Goal: Transaction & Acquisition: Purchase product/service

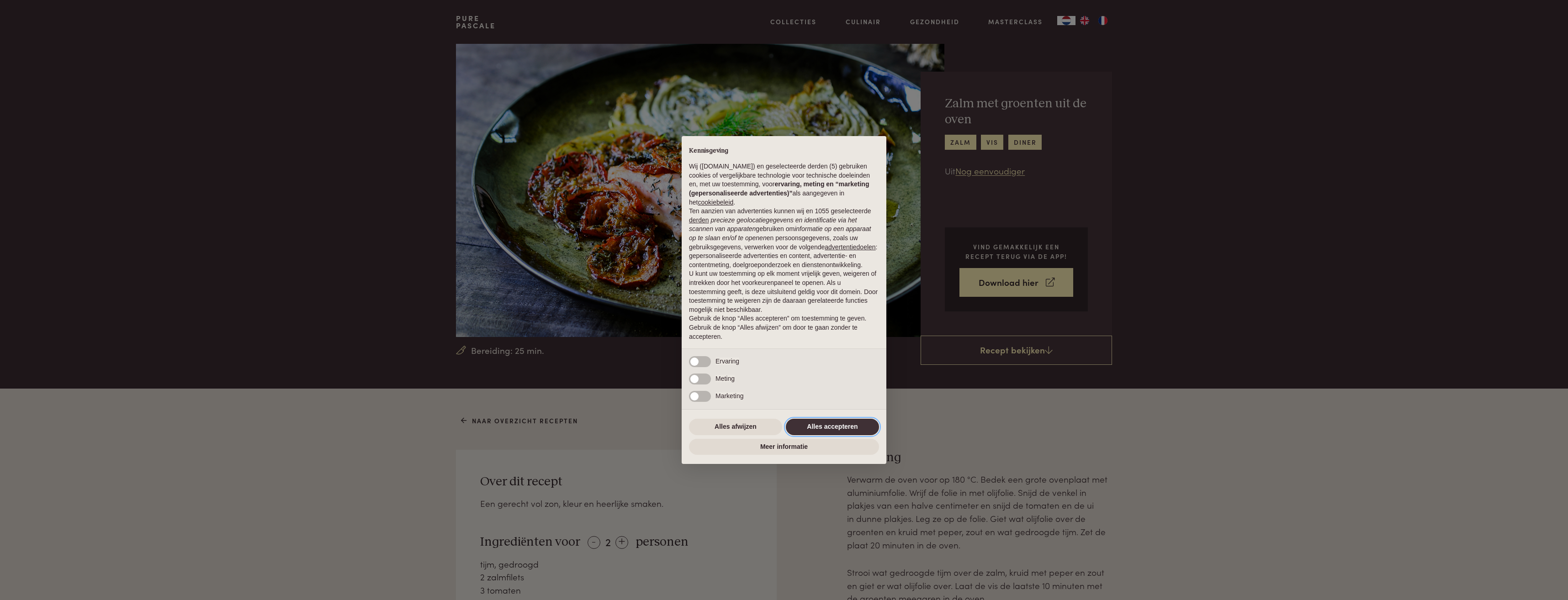
click at [821, 426] on button "Alles accepteren" at bounding box center [832, 426] width 94 height 16
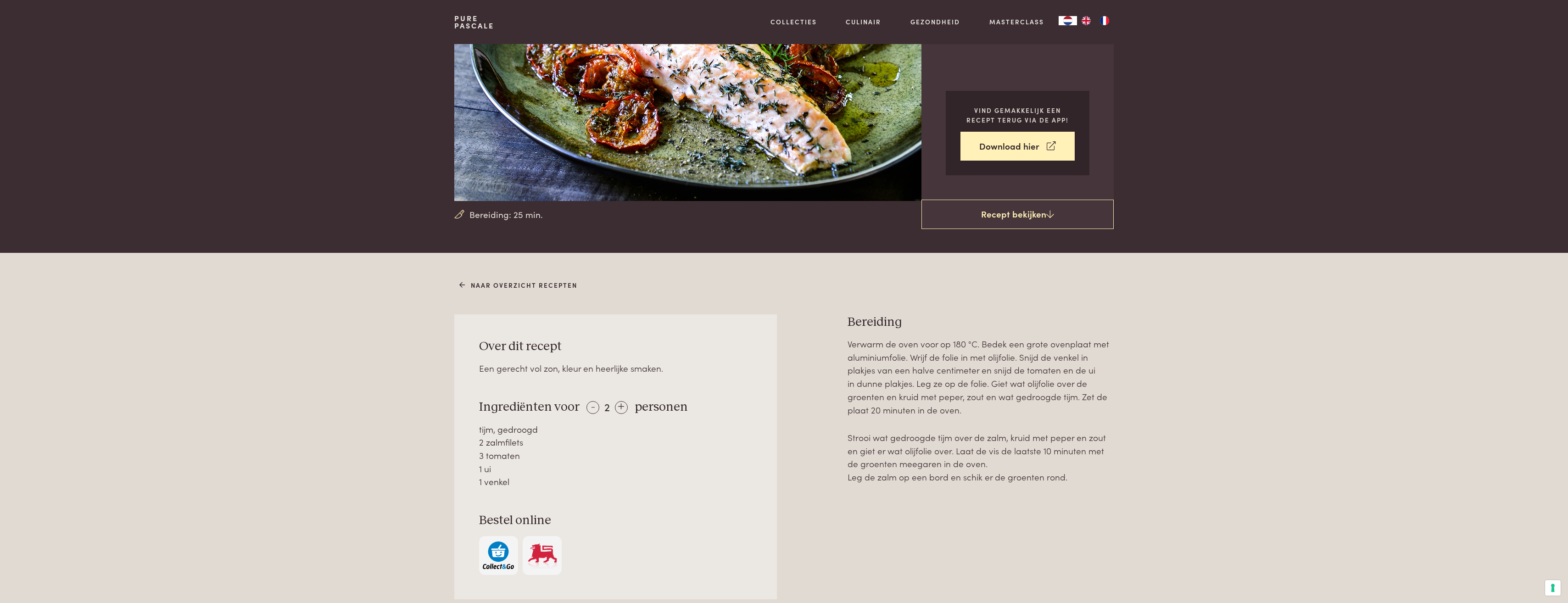
scroll to position [184, 0]
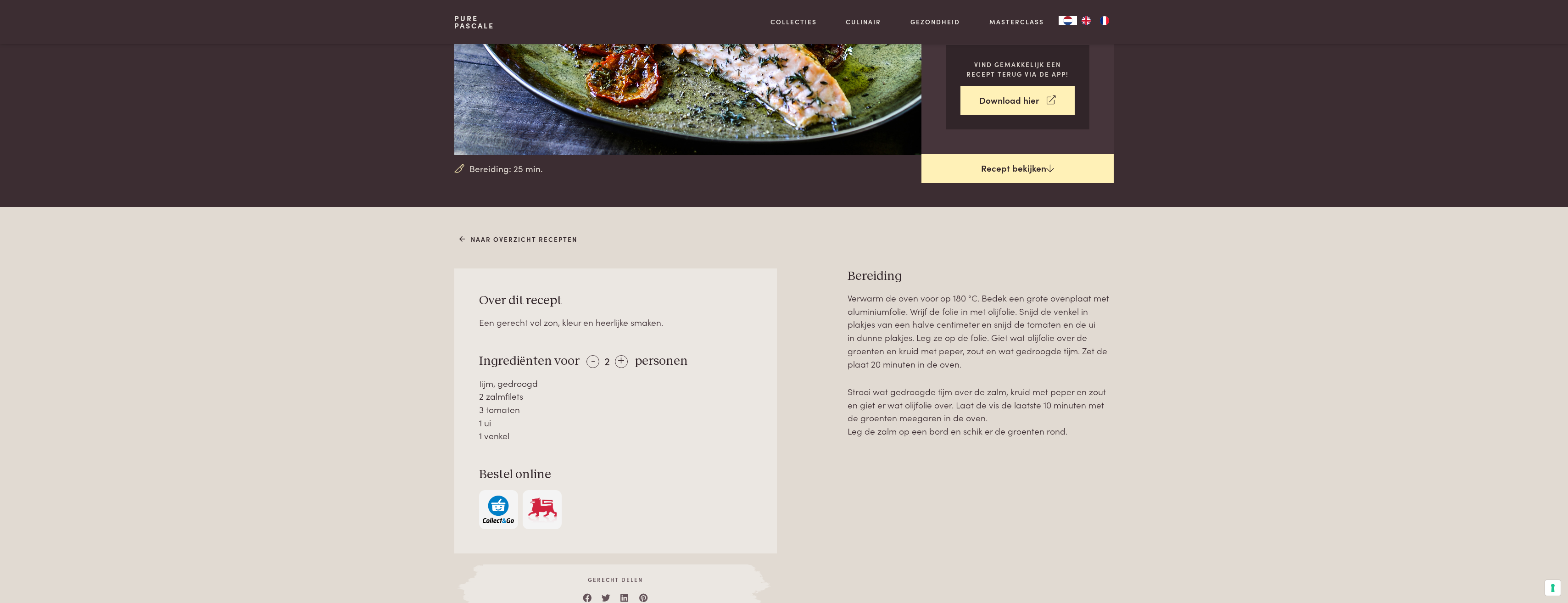
drag, startPoint x: 398, startPoint y: 261, endPoint x: 992, endPoint y: 171, distance: 600.8
click at [992, 171] on link "Recept bekijken" at bounding box center [1018, 169] width 192 height 30
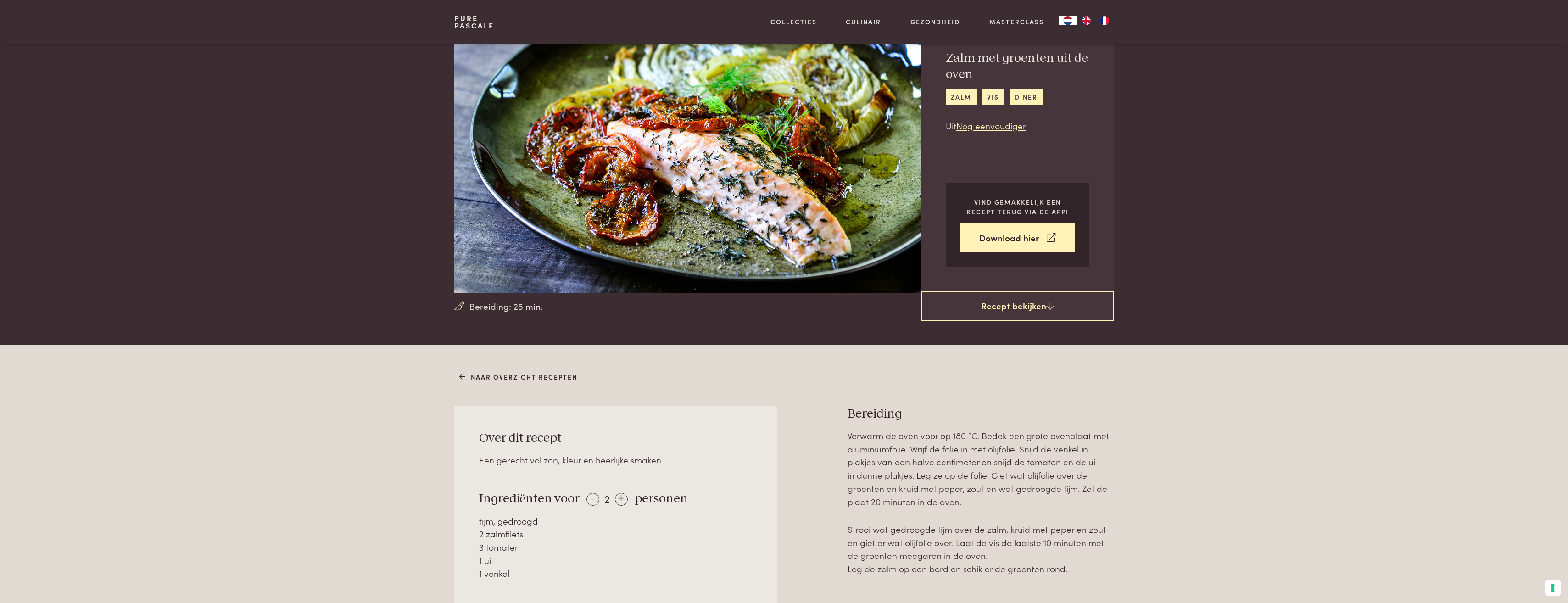
scroll to position [92, 0]
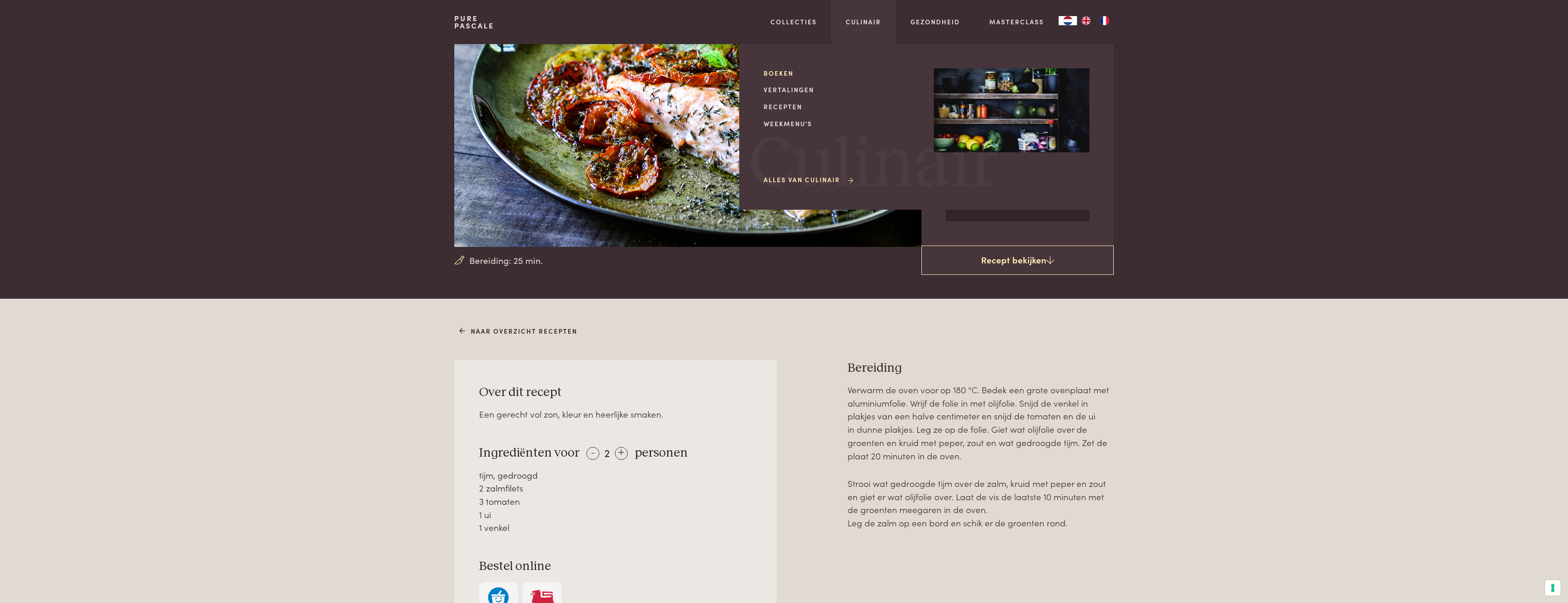
click at [801, 76] on link "Boeken" at bounding box center [841, 73] width 155 height 10
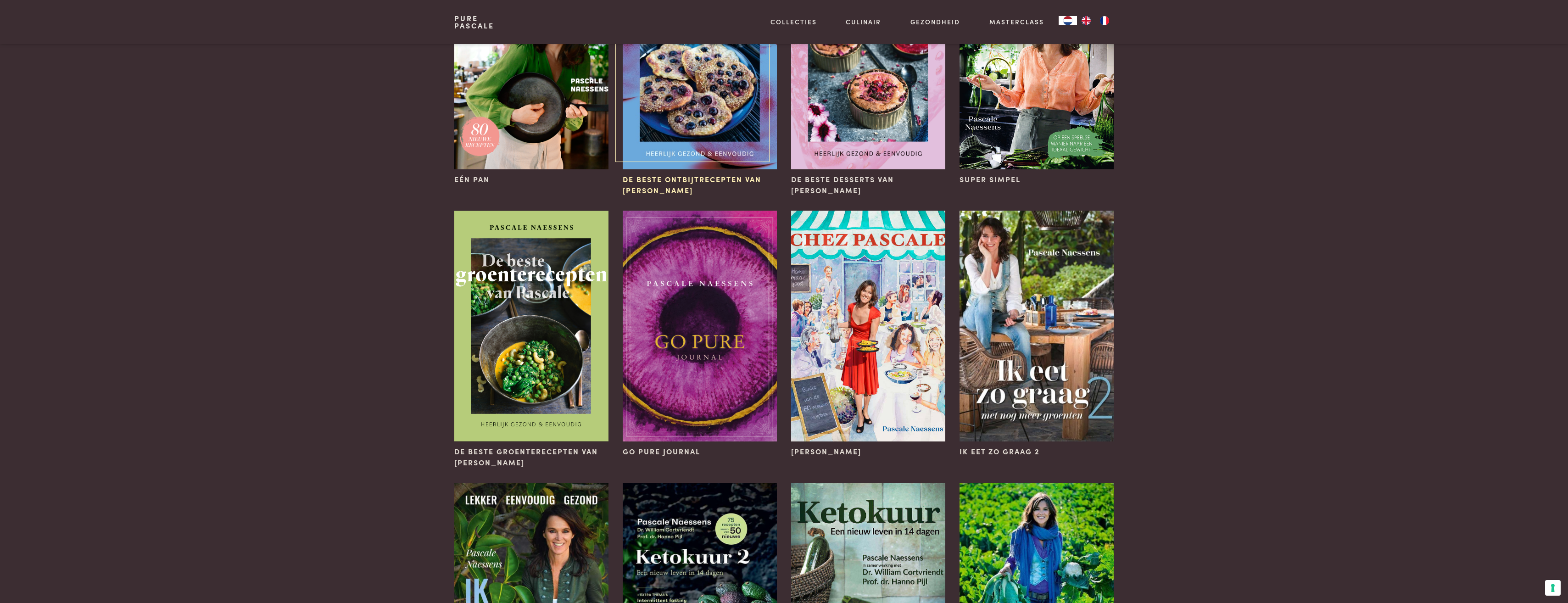
scroll to position [46, 0]
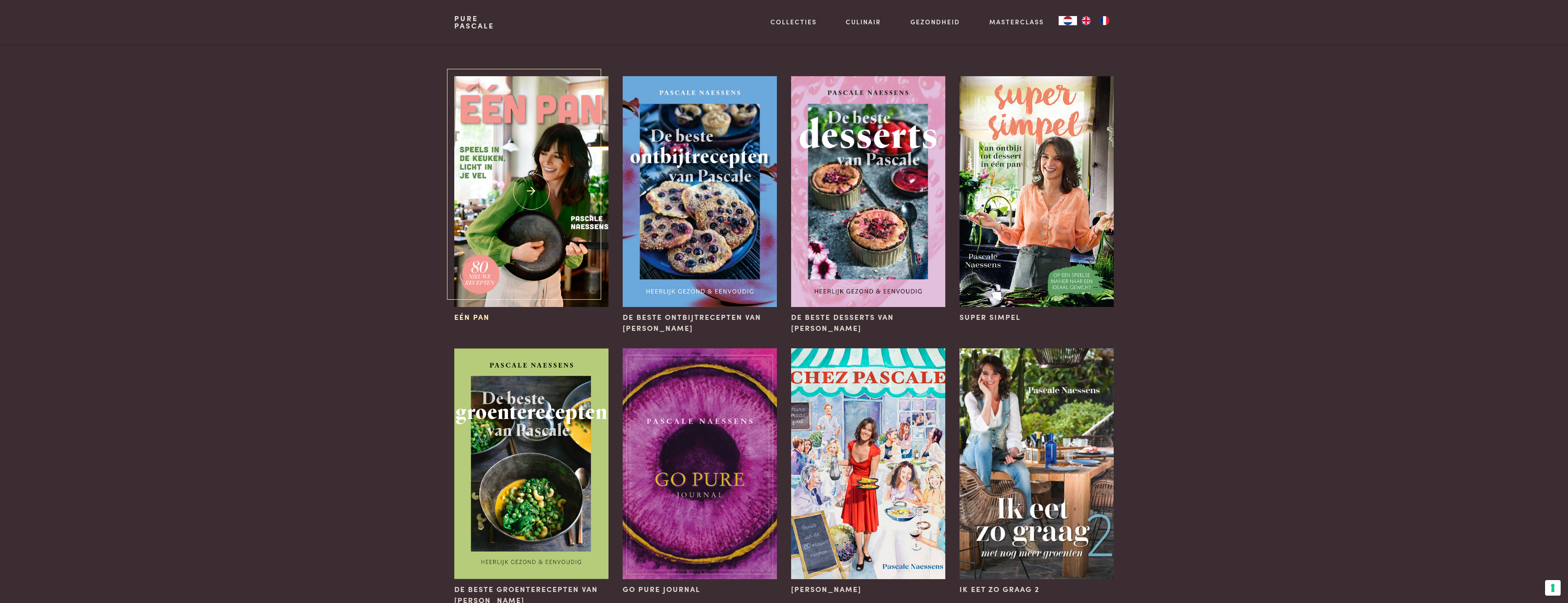
click at [560, 200] on img at bounding box center [531, 191] width 154 height 231
click at [663, 189] on img at bounding box center [700, 191] width 154 height 231
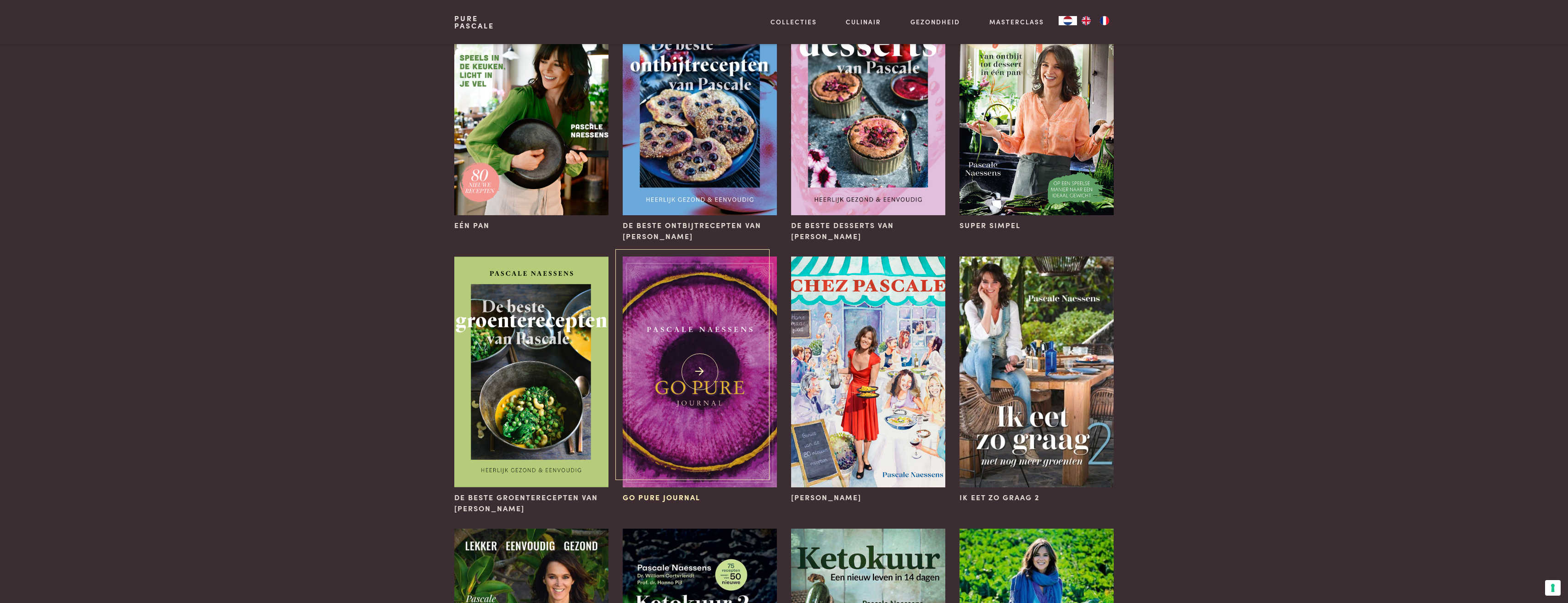
click at [660, 345] on img at bounding box center [700, 371] width 154 height 231
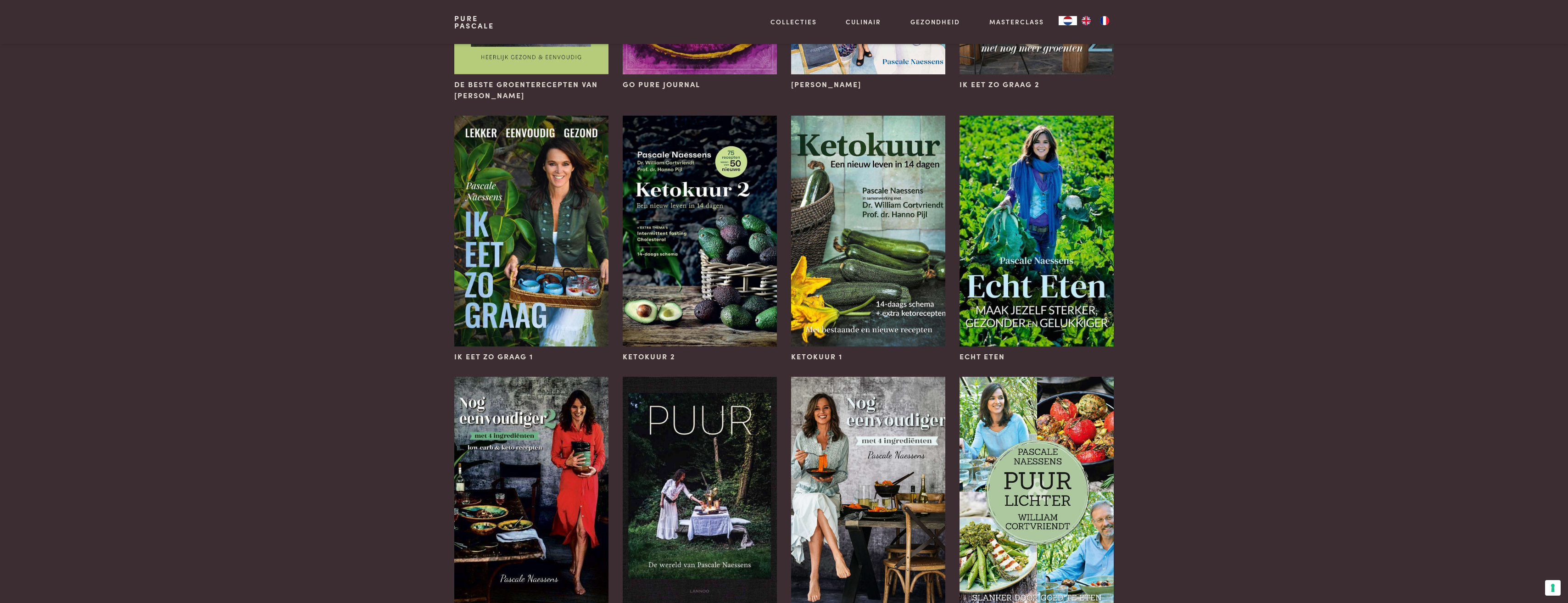
scroll to position [780, 0]
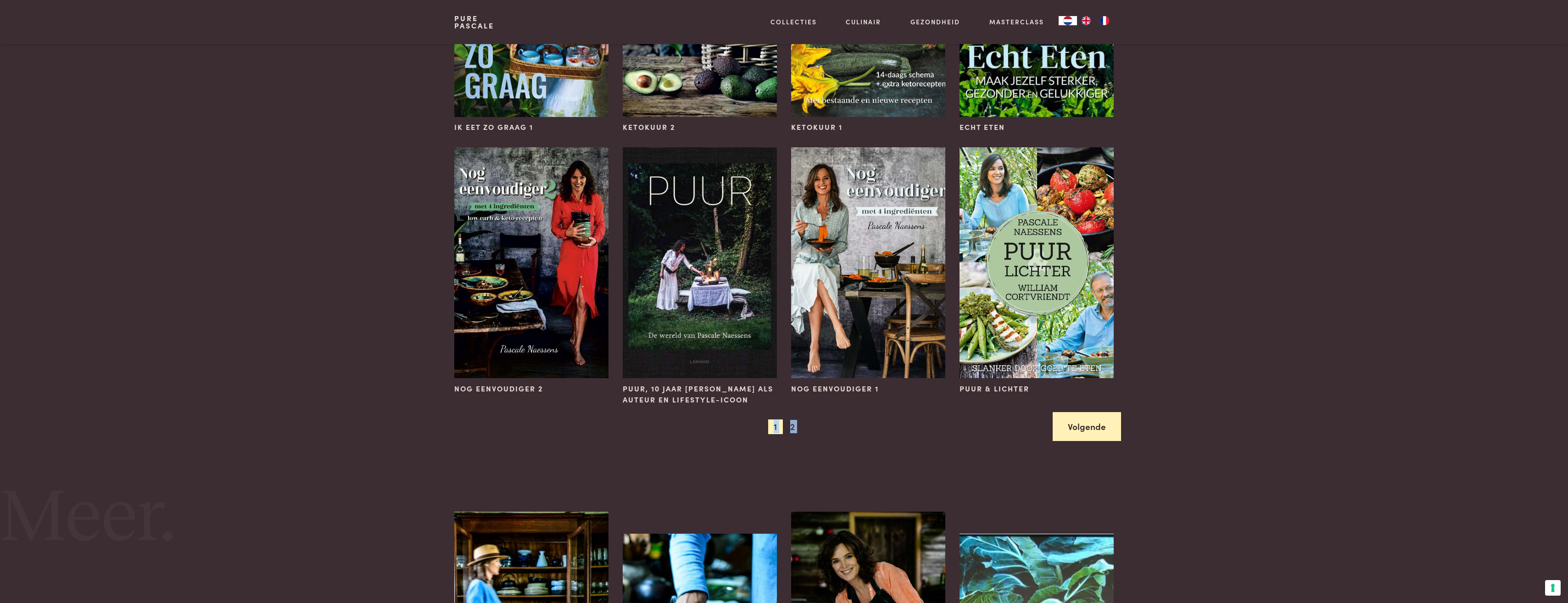
drag, startPoint x: 1067, startPoint y: 414, endPoint x: 1074, endPoint y: 421, distance: 9.9
click at [1074, 421] on link "Volgende" at bounding box center [1086, 426] width 69 height 29
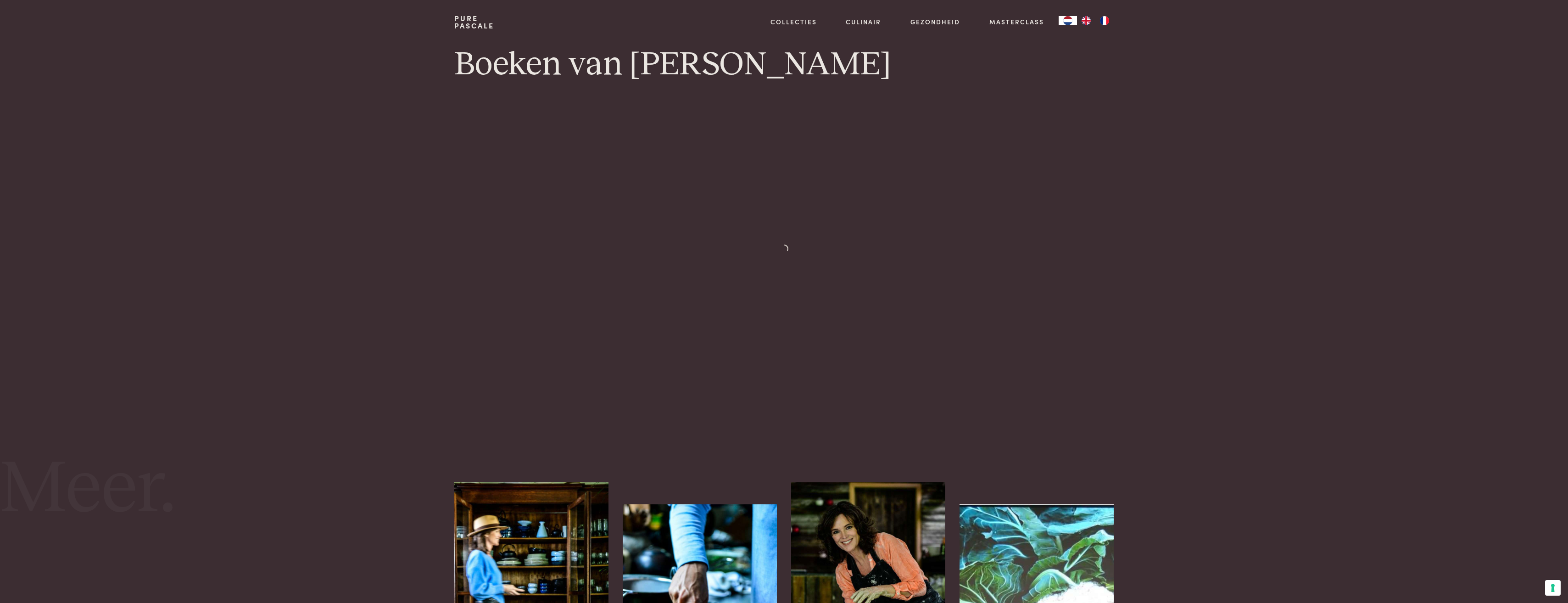
scroll to position [92, 0]
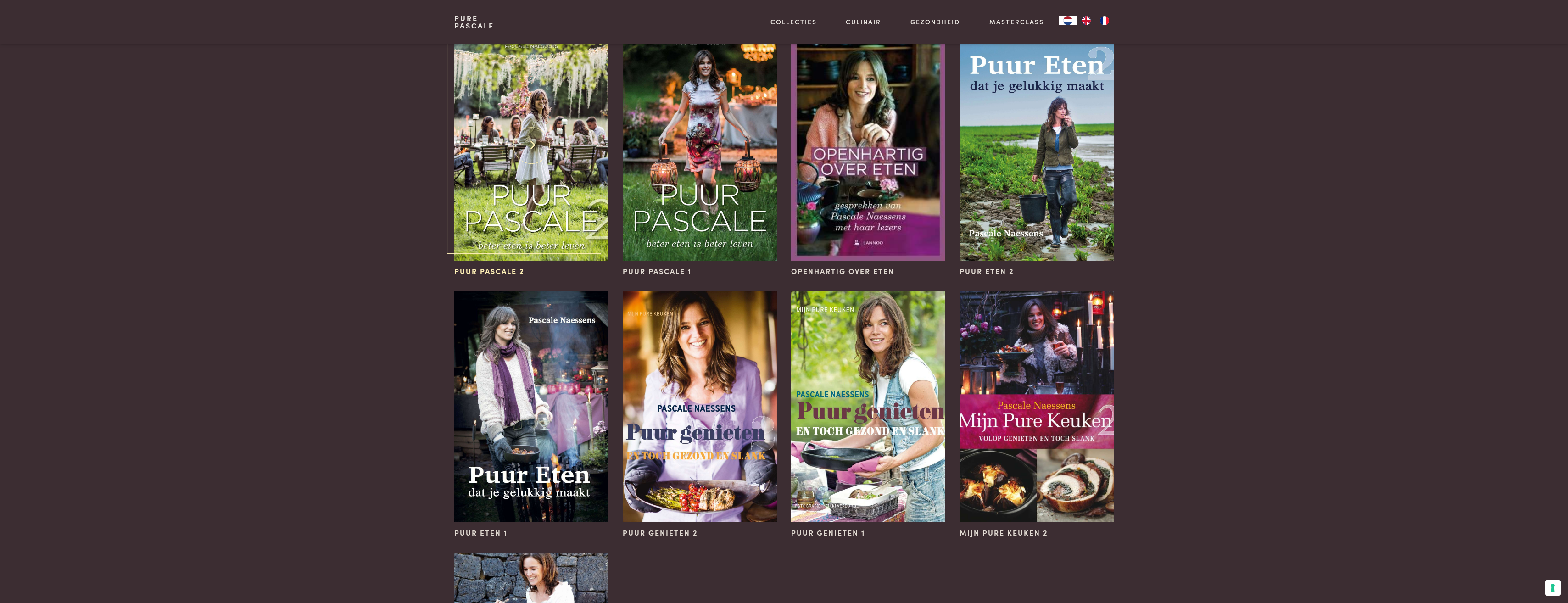
click at [555, 203] on img at bounding box center [531, 145] width 154 height 231
click at [1002, 230] on img at bounding box center [1036, 145] width 154 height 231
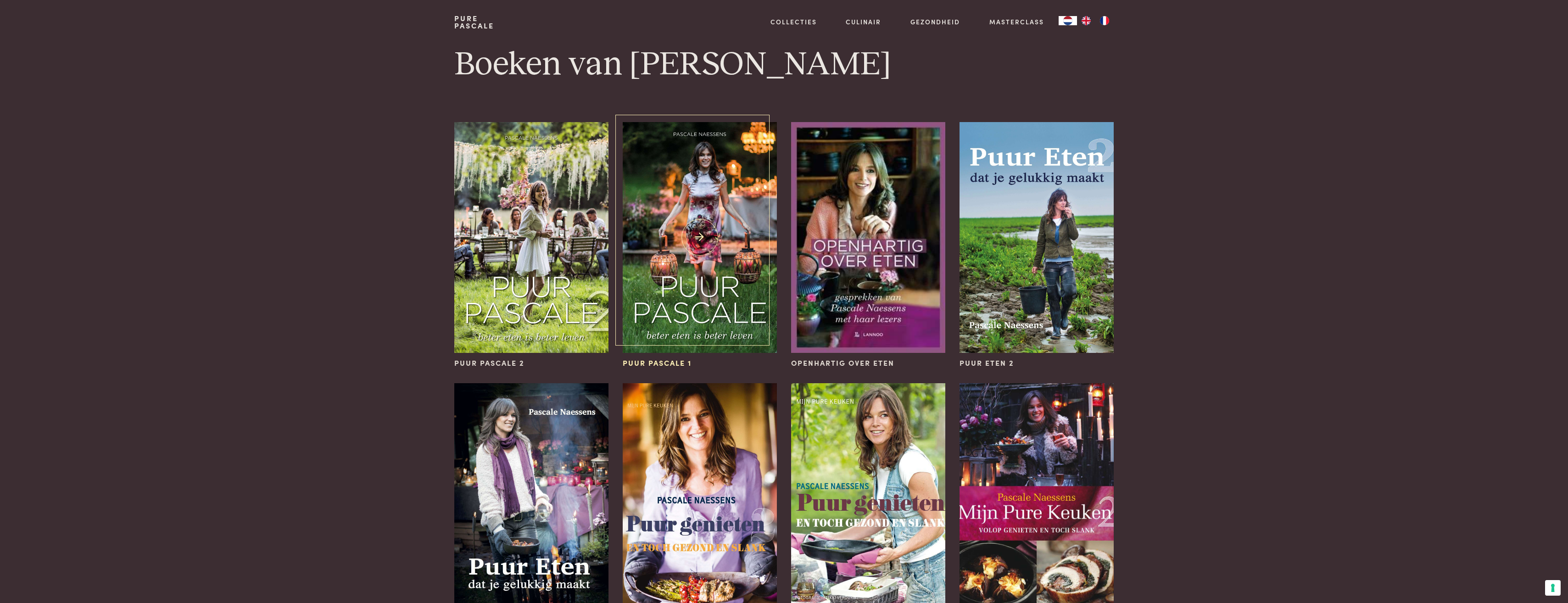
scroll to position [46, 0]
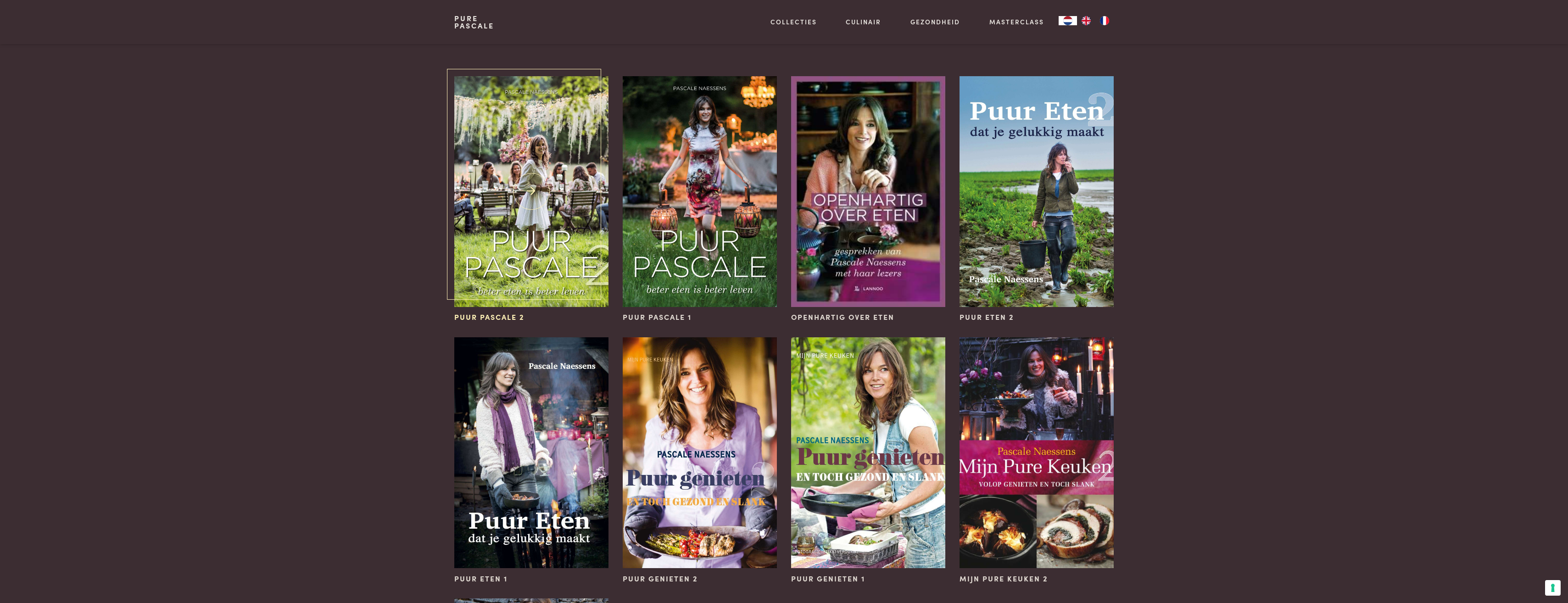
click at [525, 198] on img at bounding box center [531, 191] width 154 height 231
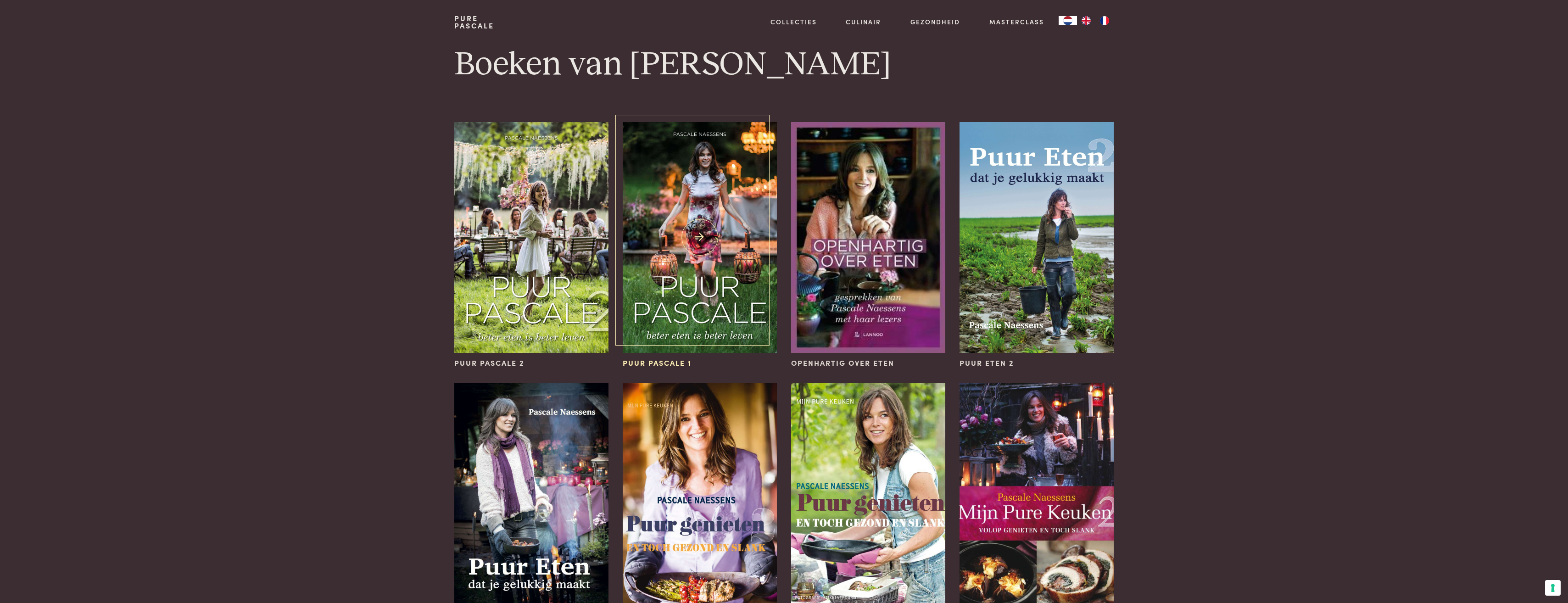
click at [694, 241] on img at bounding box center [700, 237] width 154 height 231
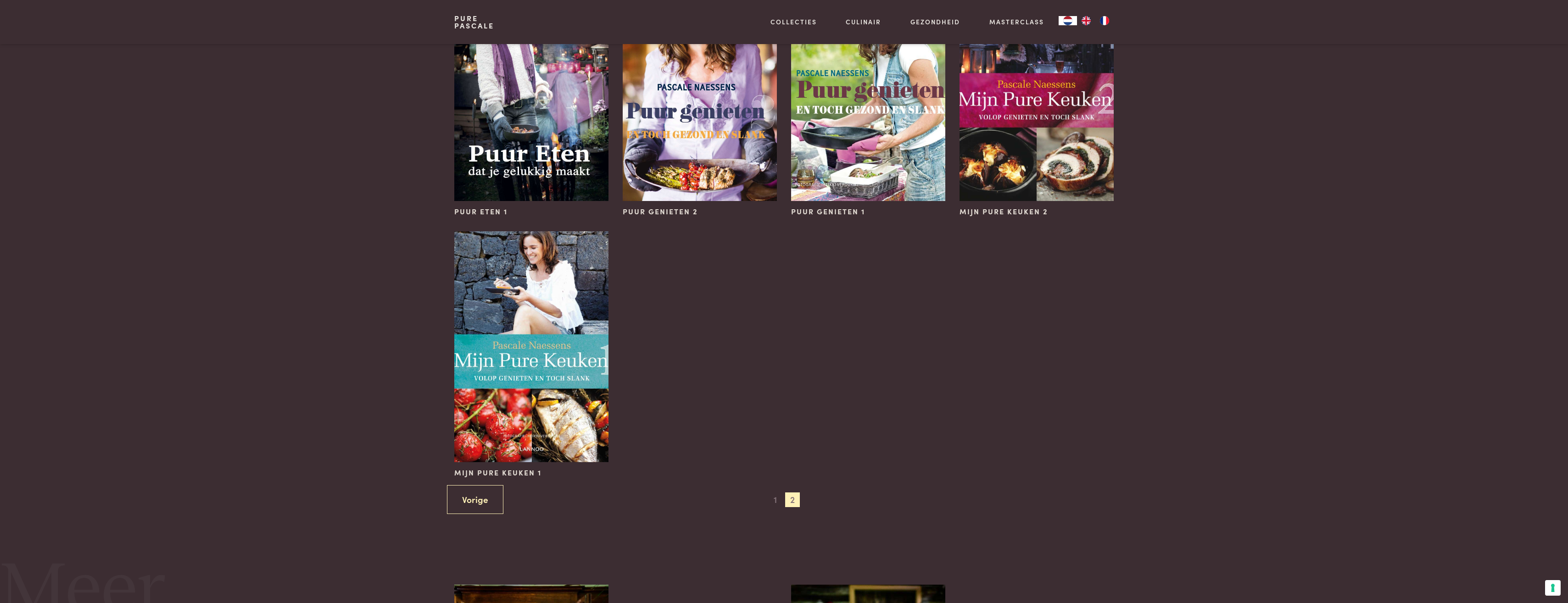
scroll to position [459, 0]
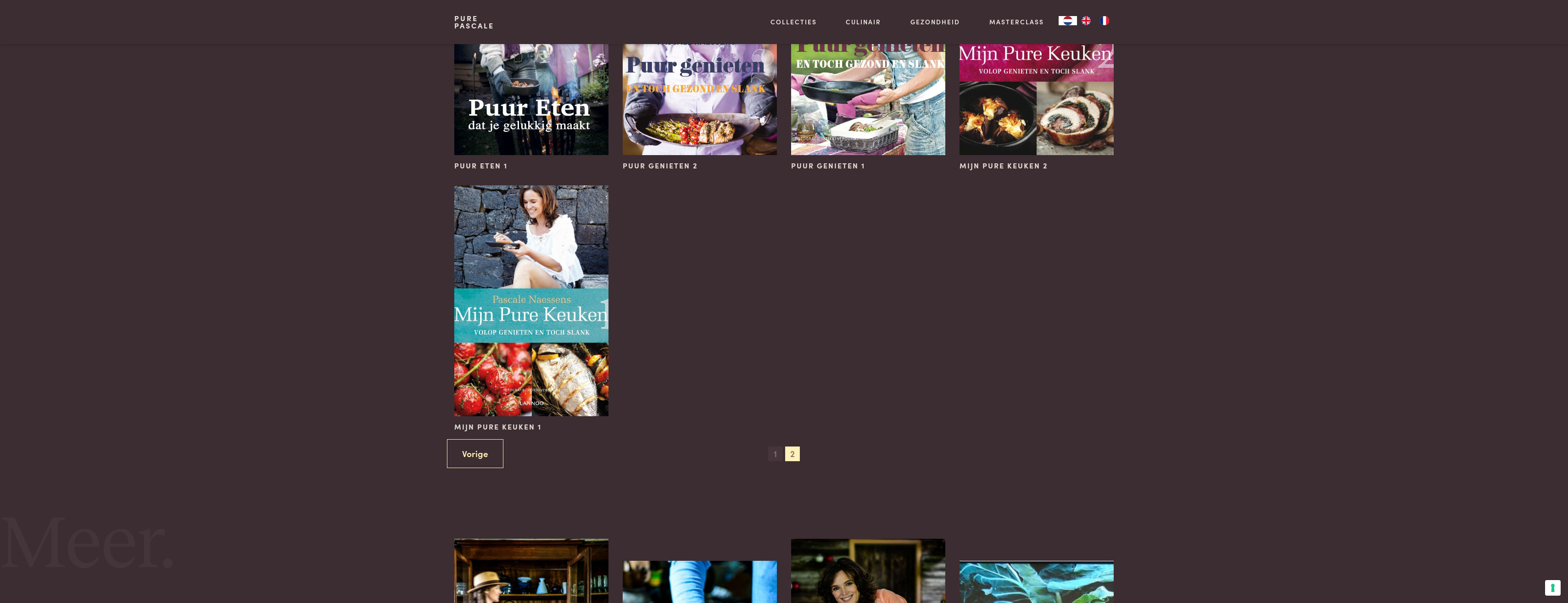
click at [779, 452] on span "1" at bounding box center [776, 453] width 15 height 15
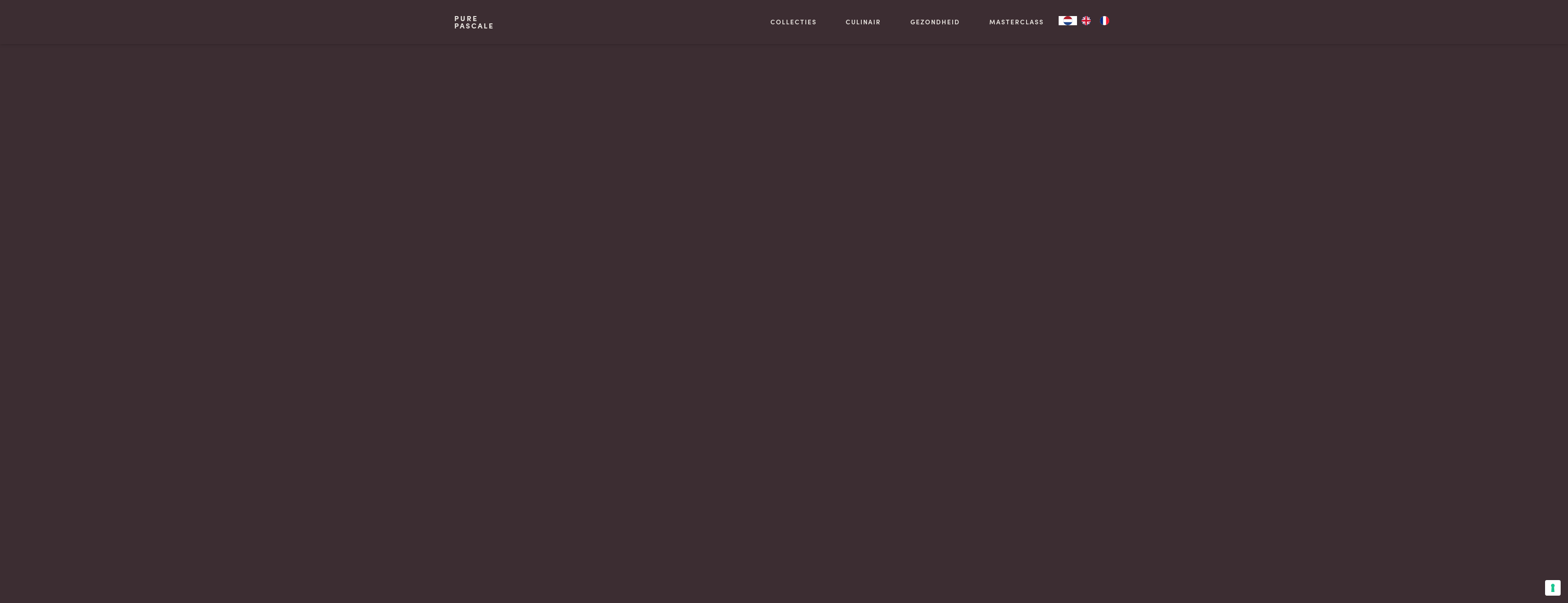
scroll to position [0, 0]
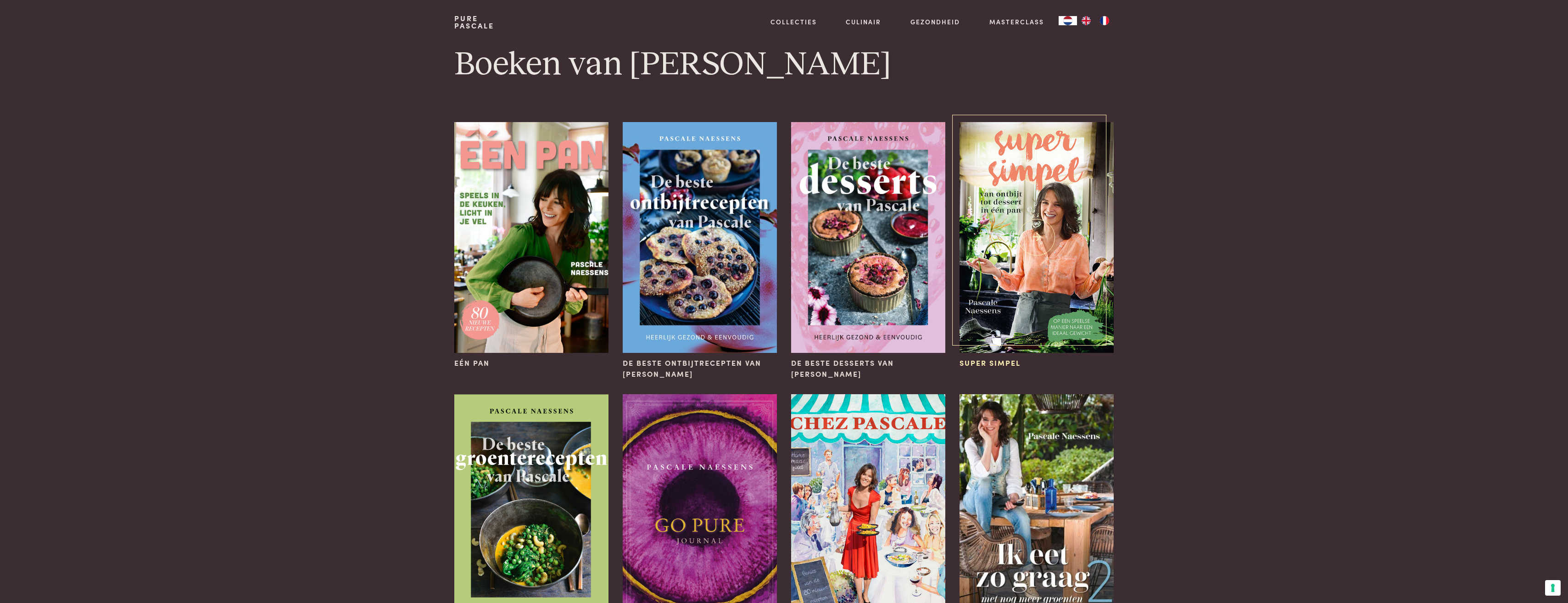
click at [1067, 264] on img at bounding box center [1036, 237] width 154 height 231
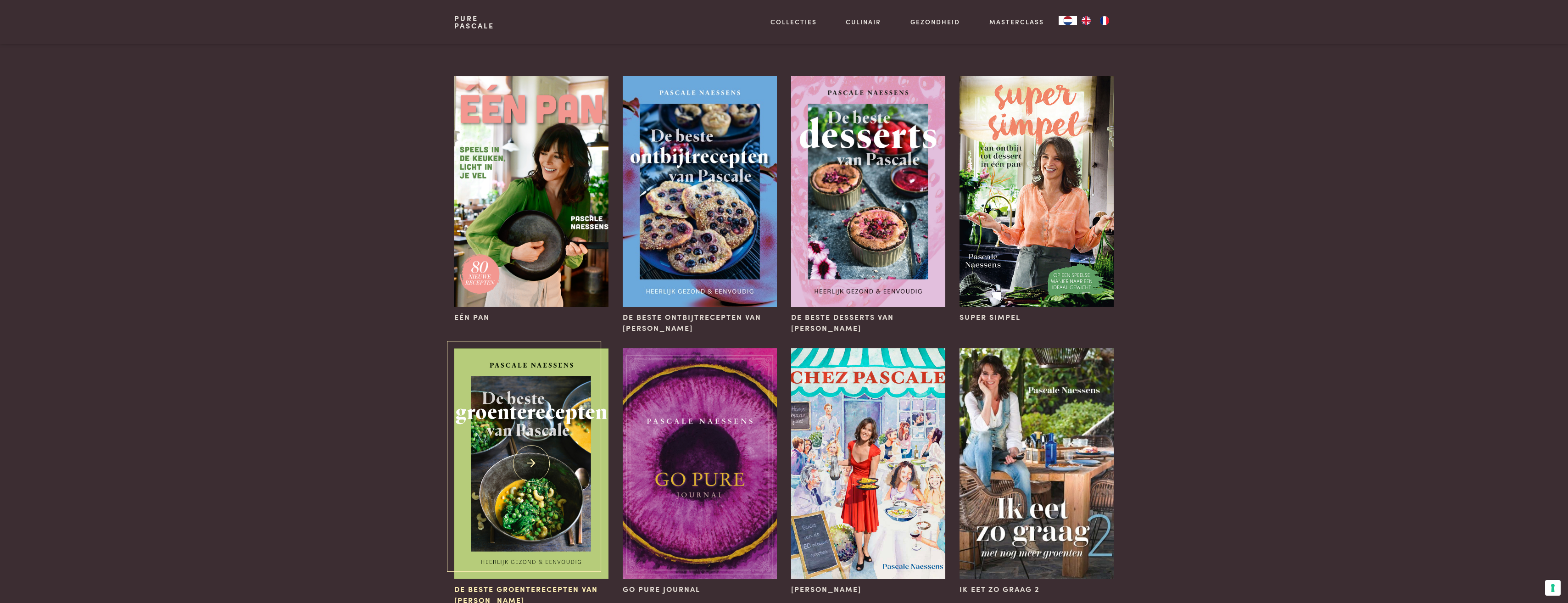
click at [584, 419] on img at bounding box center [531, 463] width 154 height 231
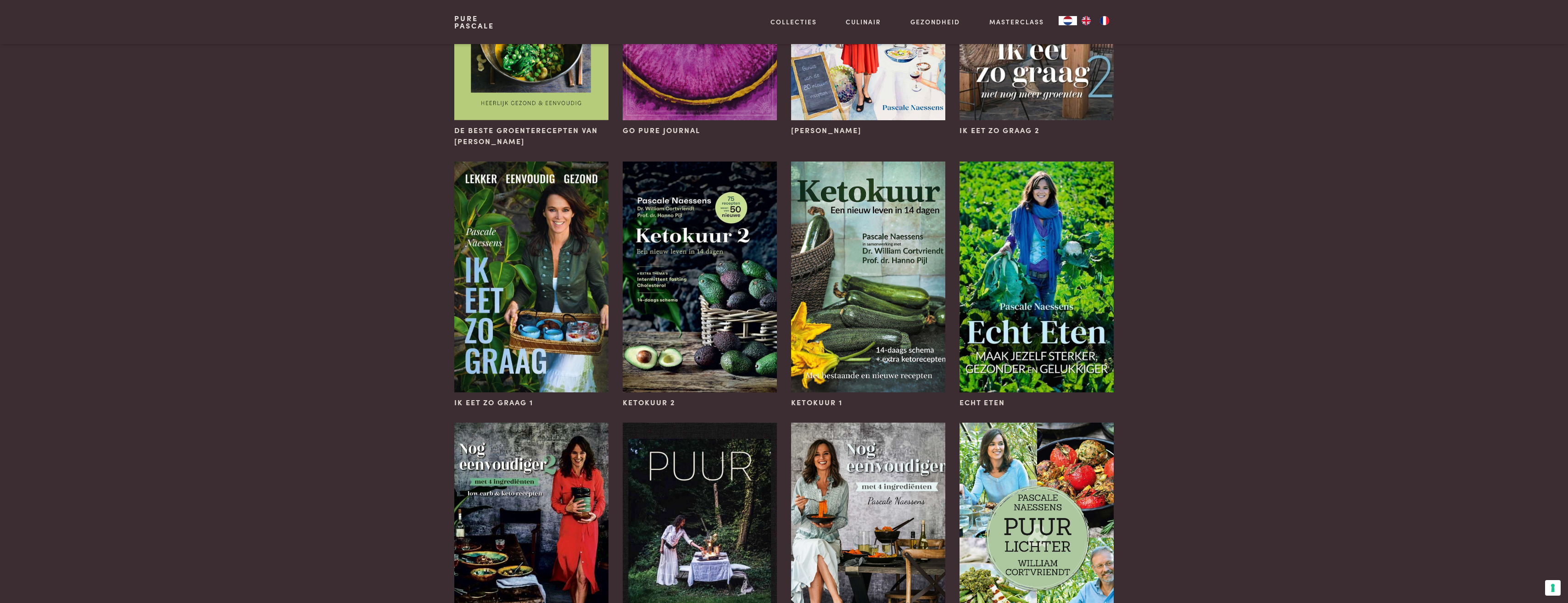
scroll to position [643, 0]
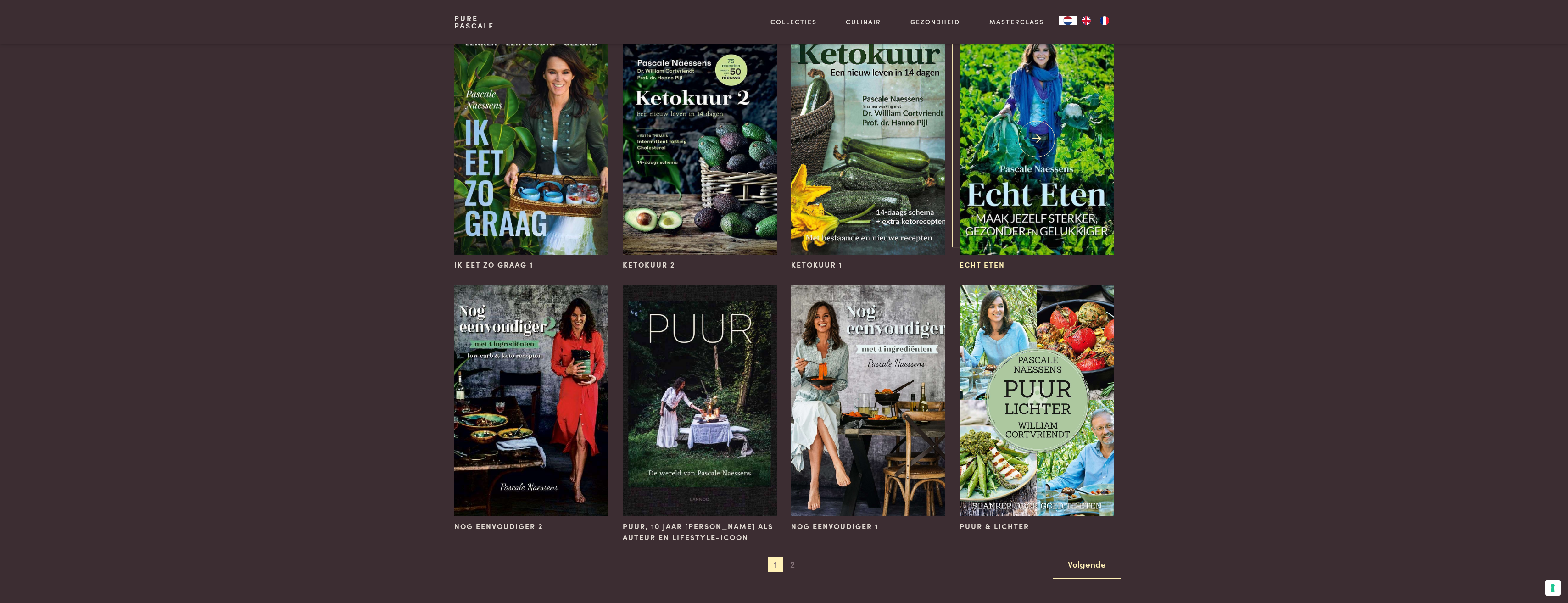
click at [1072, 155] on img at bounding box center [1036, 139] width 154 height 231
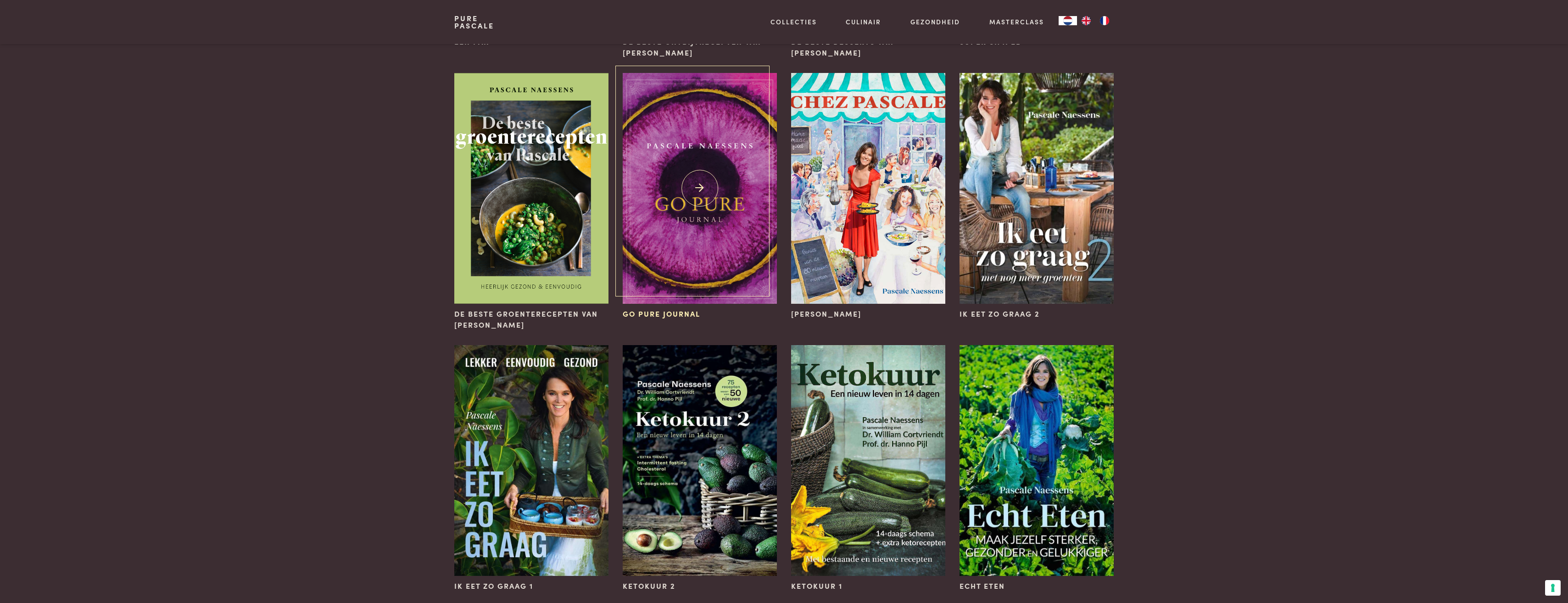
scroll to position [138, 0]
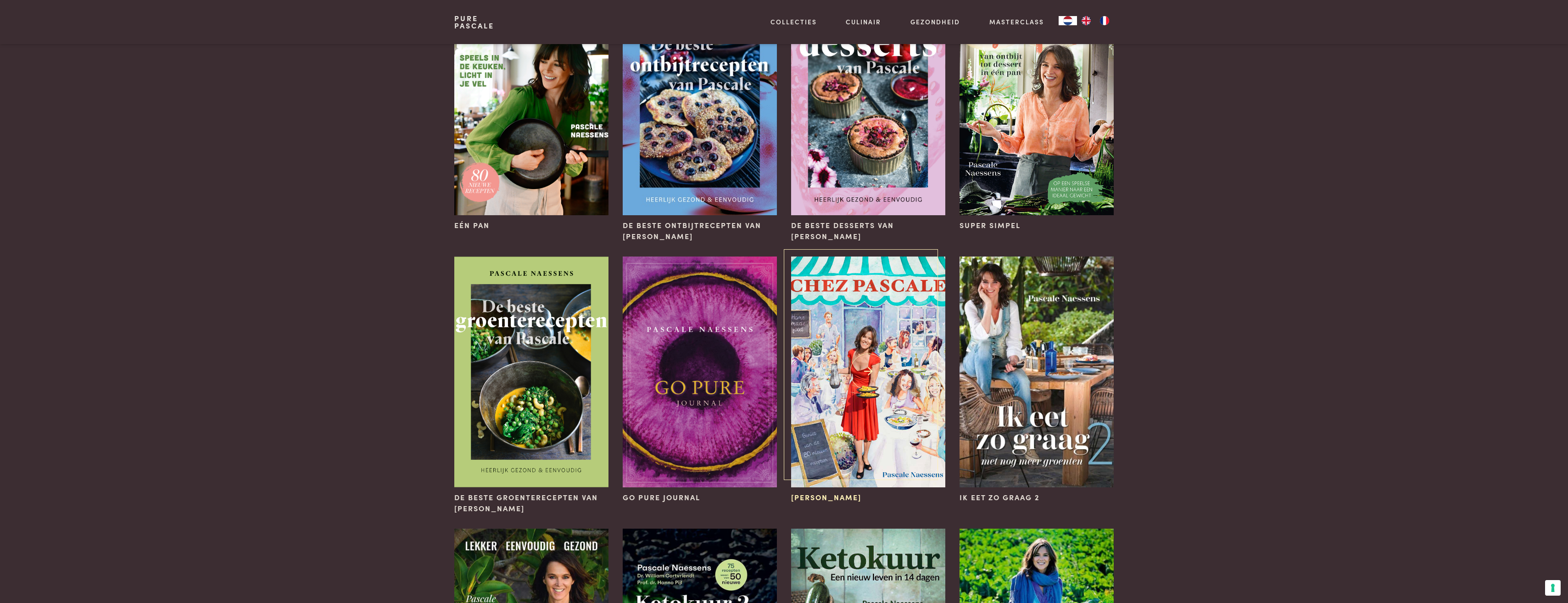
click at [841, 320] on img at bounding box center [868, 371] width 154 height 231
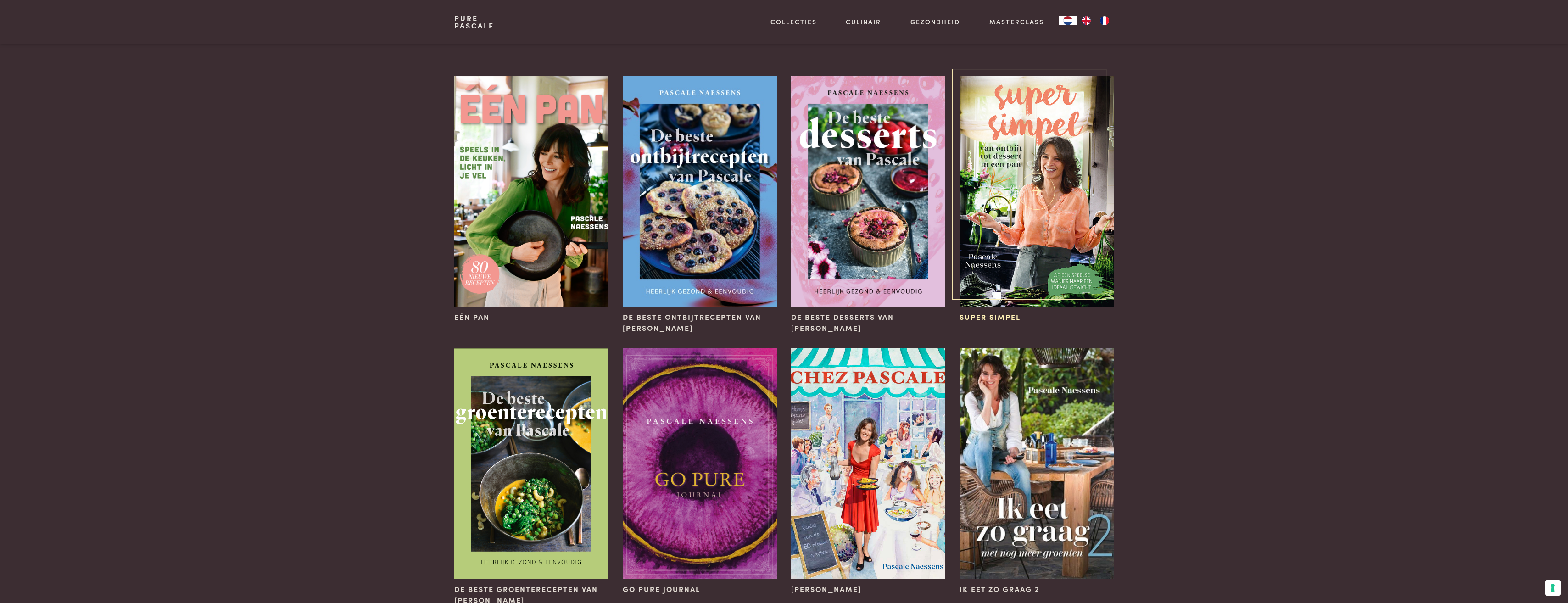
click at [1026, 251] on img at bounding box center [1036, 191] width 154 height 231
click at [678, 181] on img at bounding box center [700, 191] width 154 height 231
click at [828, 168] on img at bounding box center [868, 191] width 154 height 231
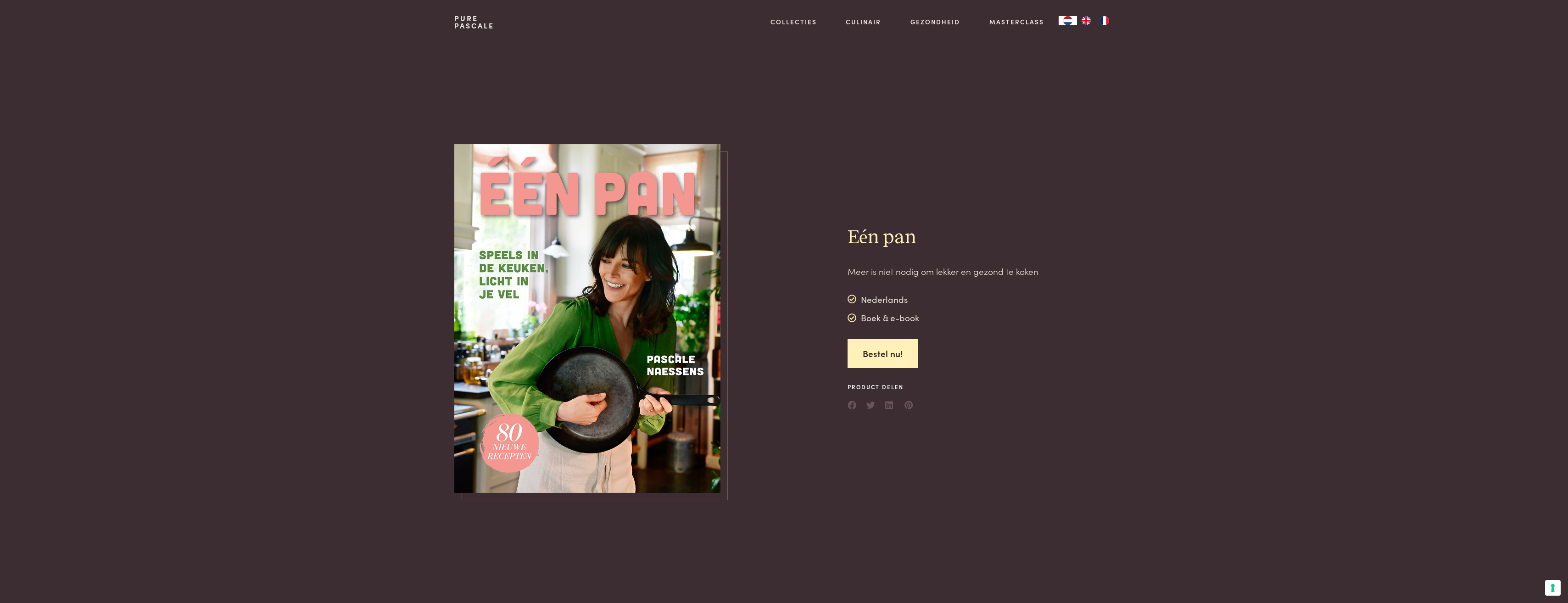
click at [586, 275] on img at bounding box center [587, 318] width 266 height 349
click at [866, 345] on link "Bestel nu!" at bounding box center [882, 353] width 70 height 29
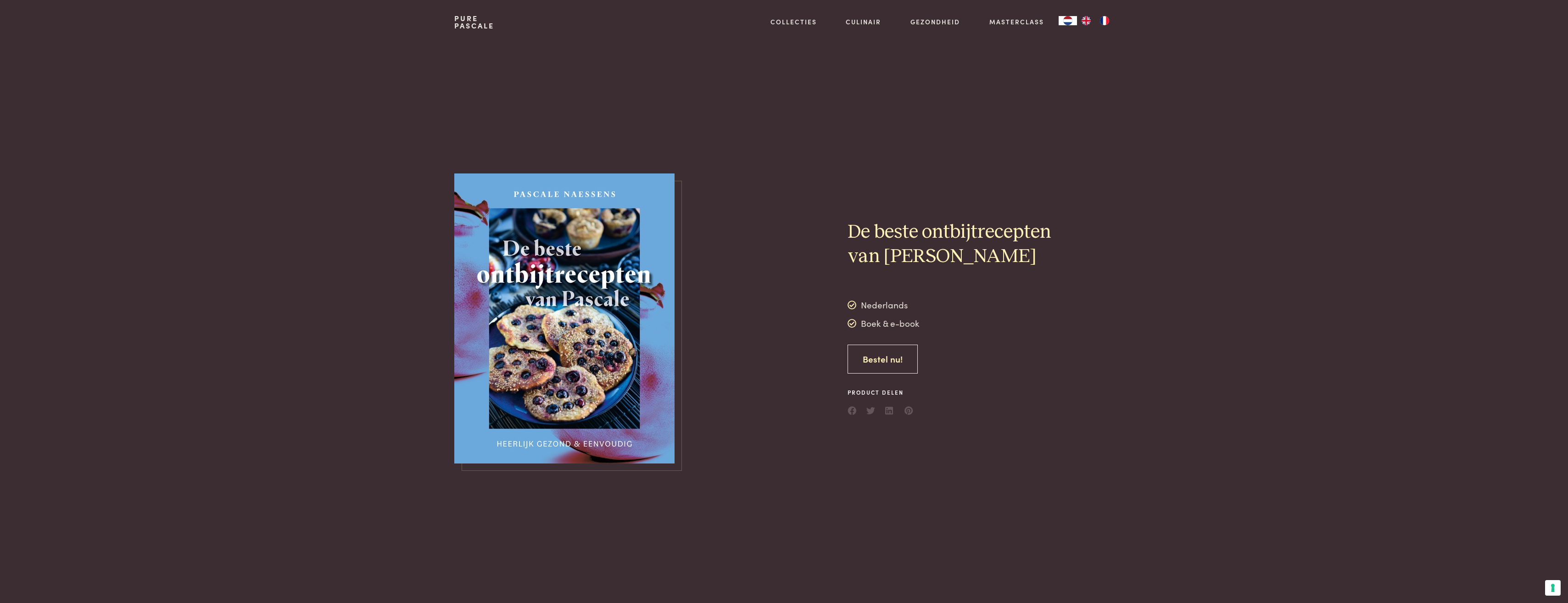
click at [891, 358] on link "Bestel nu!" at bounding box center [882, 359] width 70 height 29
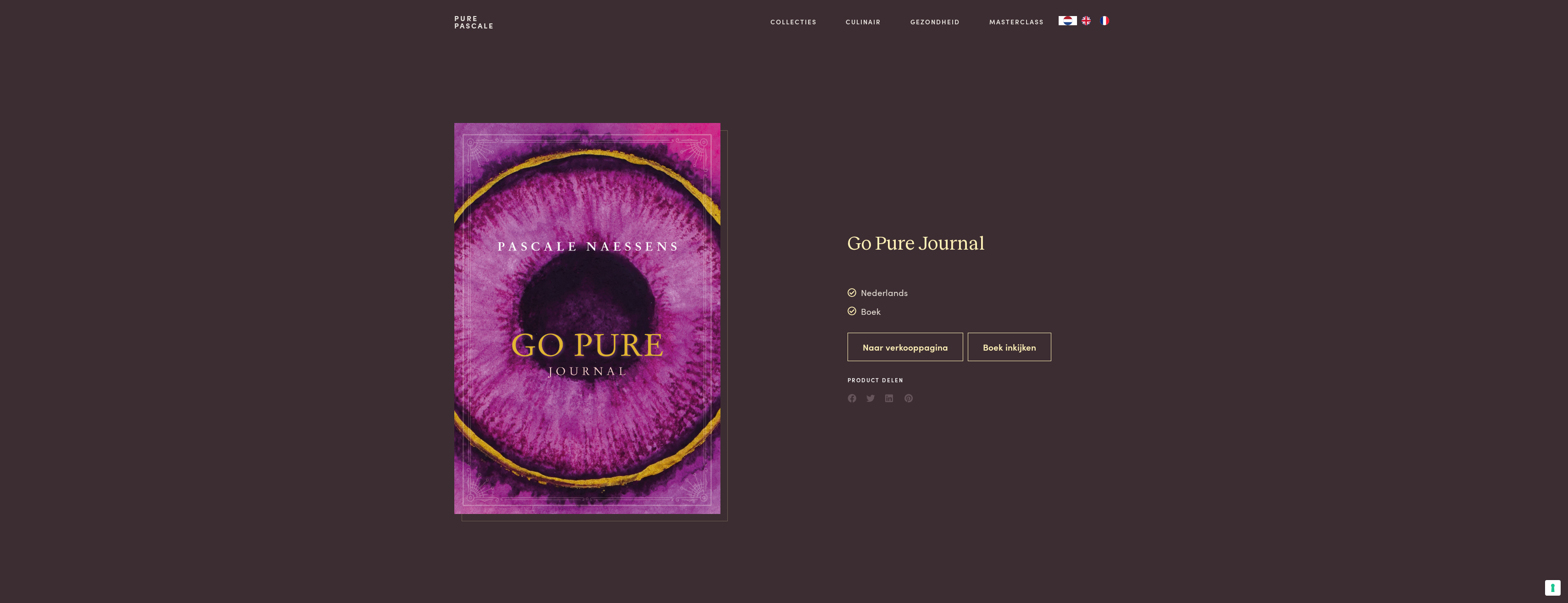
click at [927, 357] on link "Naar verkooppagina" at bounding box center [905, 347] width 116 height 29
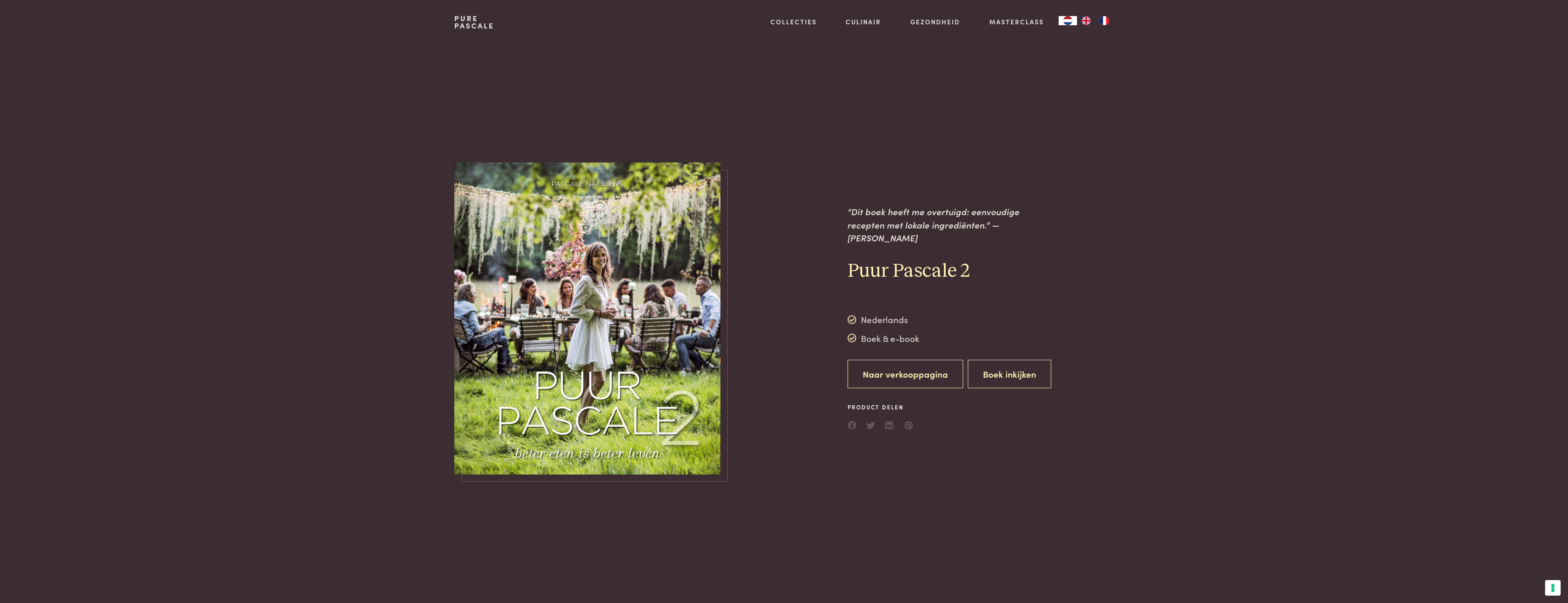
click at [924, 375] on link "Naar verkooppagina" at bounding box center [905, 374] width 116 height 29
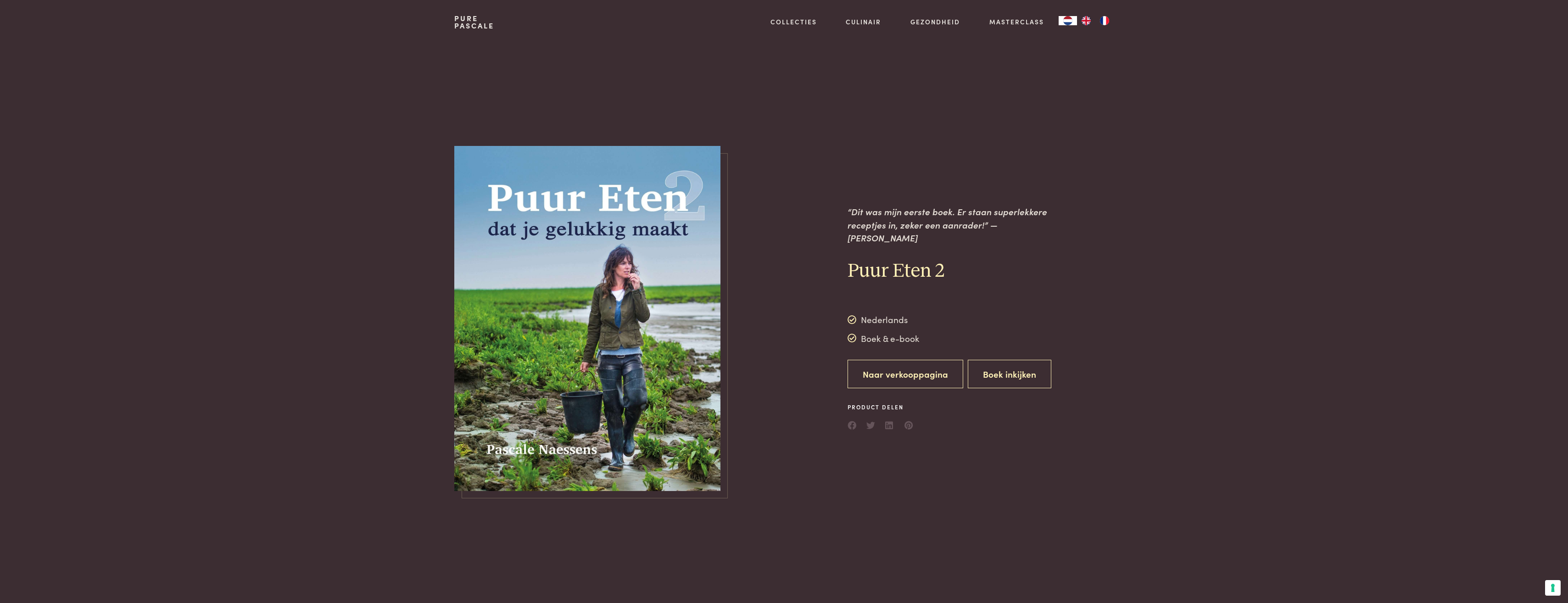
click at [937, 366] on link "Naar verkooppagina" at bounding box center [905, 374] width 116 height 29
click at [1003, 367] on button "Boek inkijken" at bounding box center [1009, 374] width 83 height 29
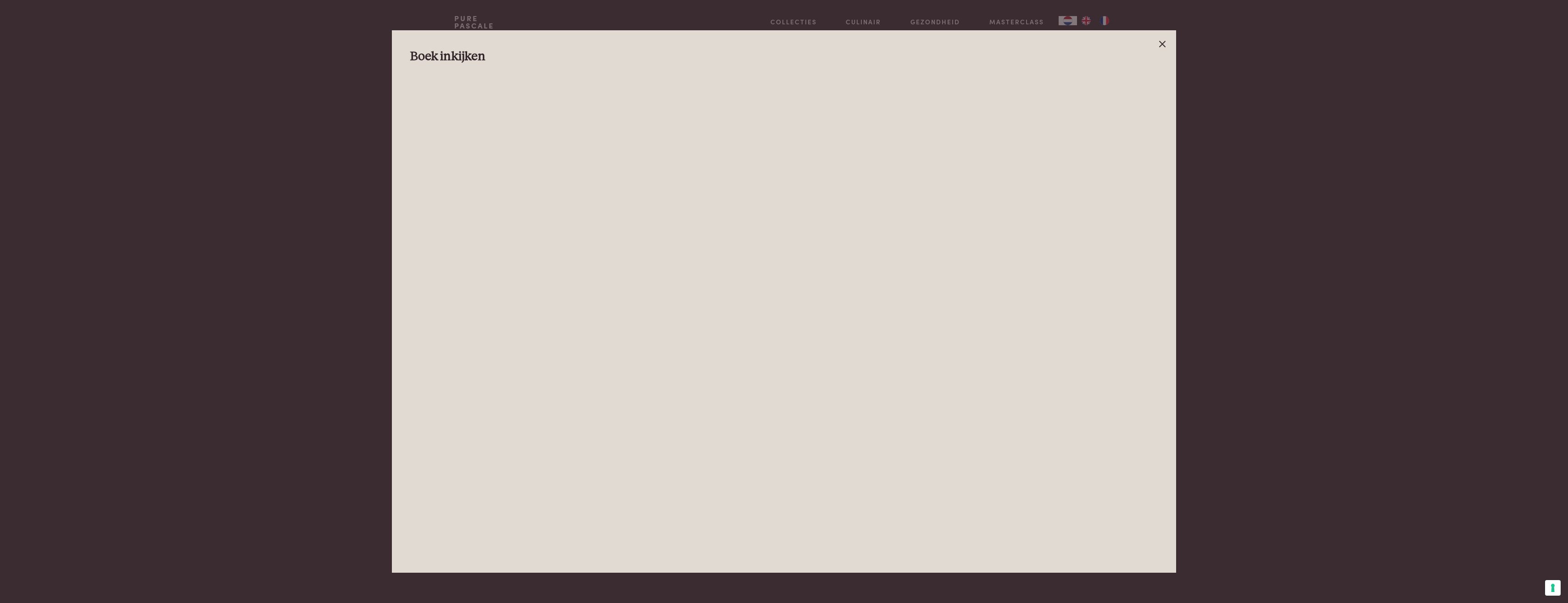
click at [1160, 46] on line at bounding box center [1163, 44] width 6 height 6
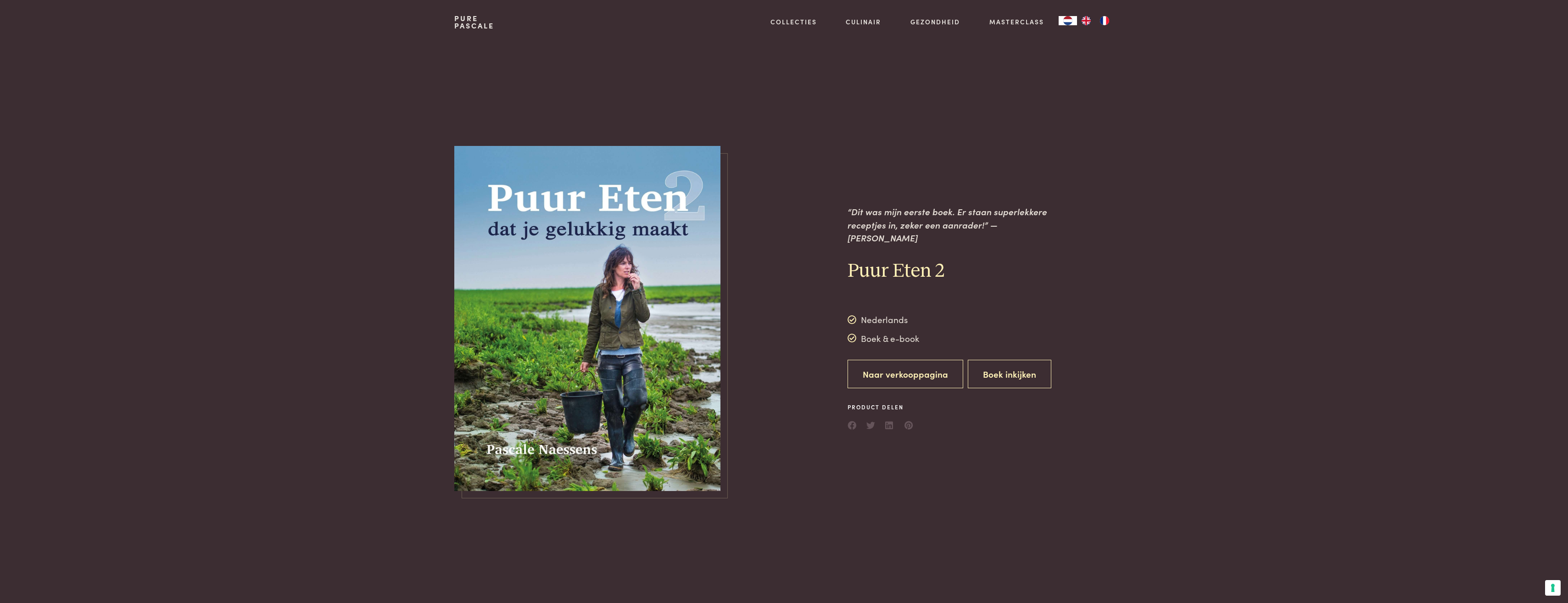
click at [931, 367] on link "Naar verkooppagina" at bounding box center [905, 374] width 116 height 29
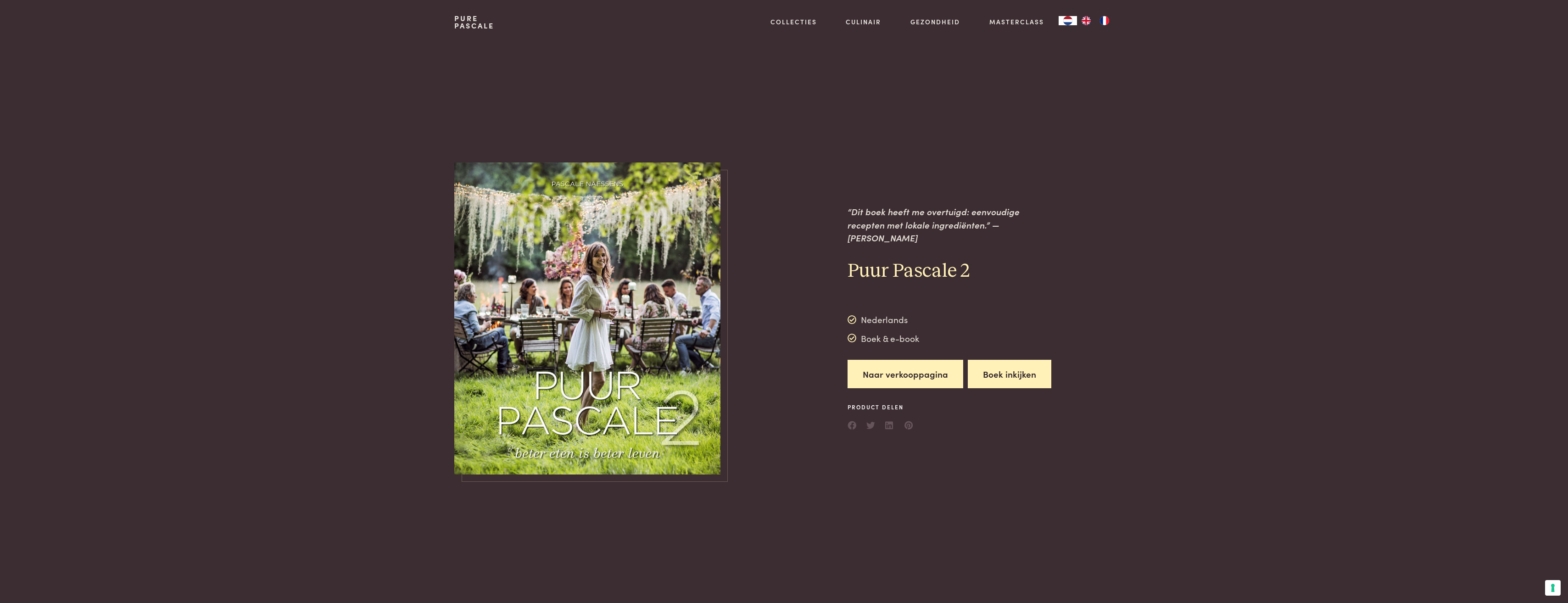
click at [1032, 373] on button "Boek inkijken" at bounding box center [1009, 374] width 83 height 29
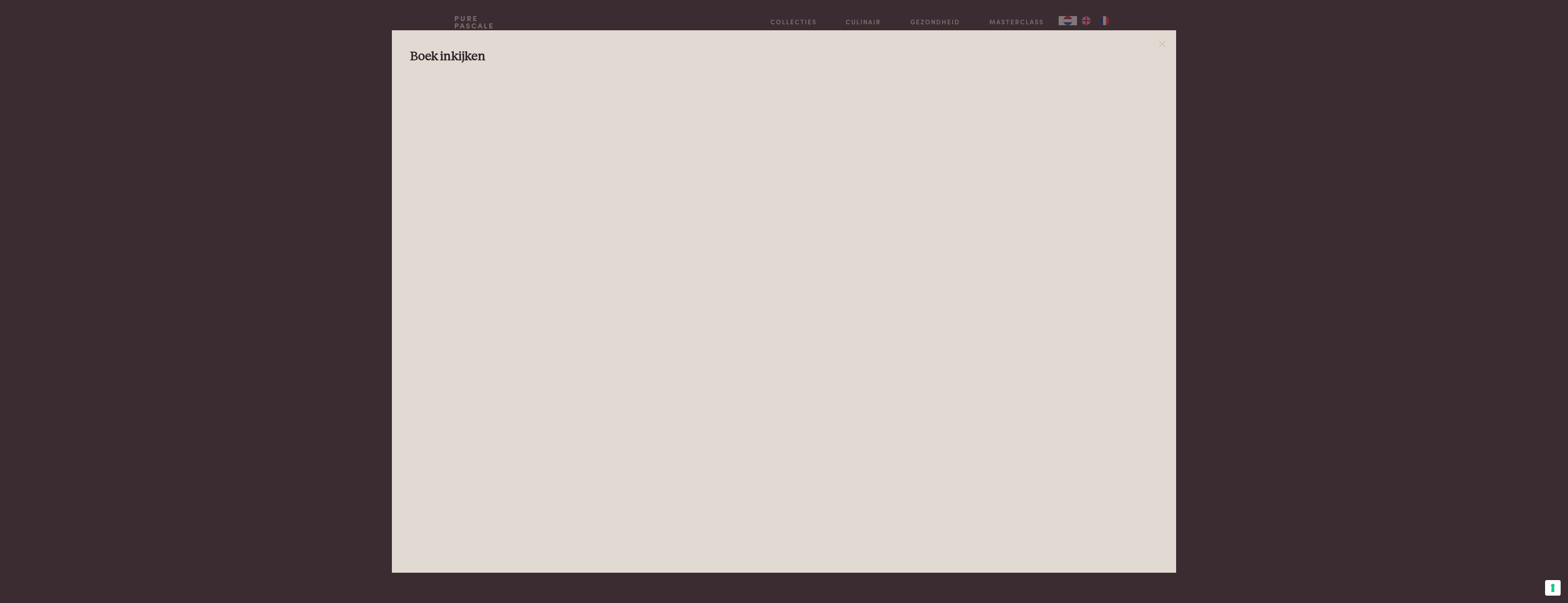
click at [293, 320] on div at bounding box center [784, 302] width 1568 height 603
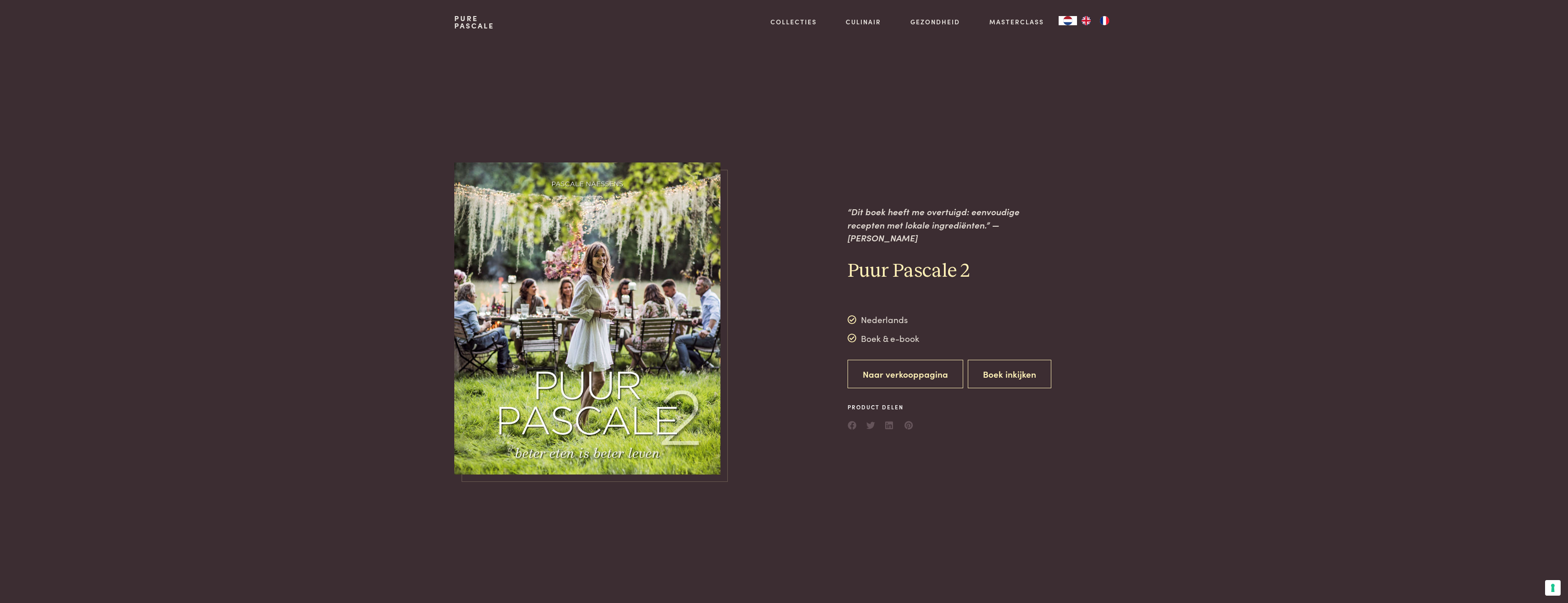
click at [927, 374] on link "Naar verkooppagina" at bounding box center [905, 374] width 116 height 29
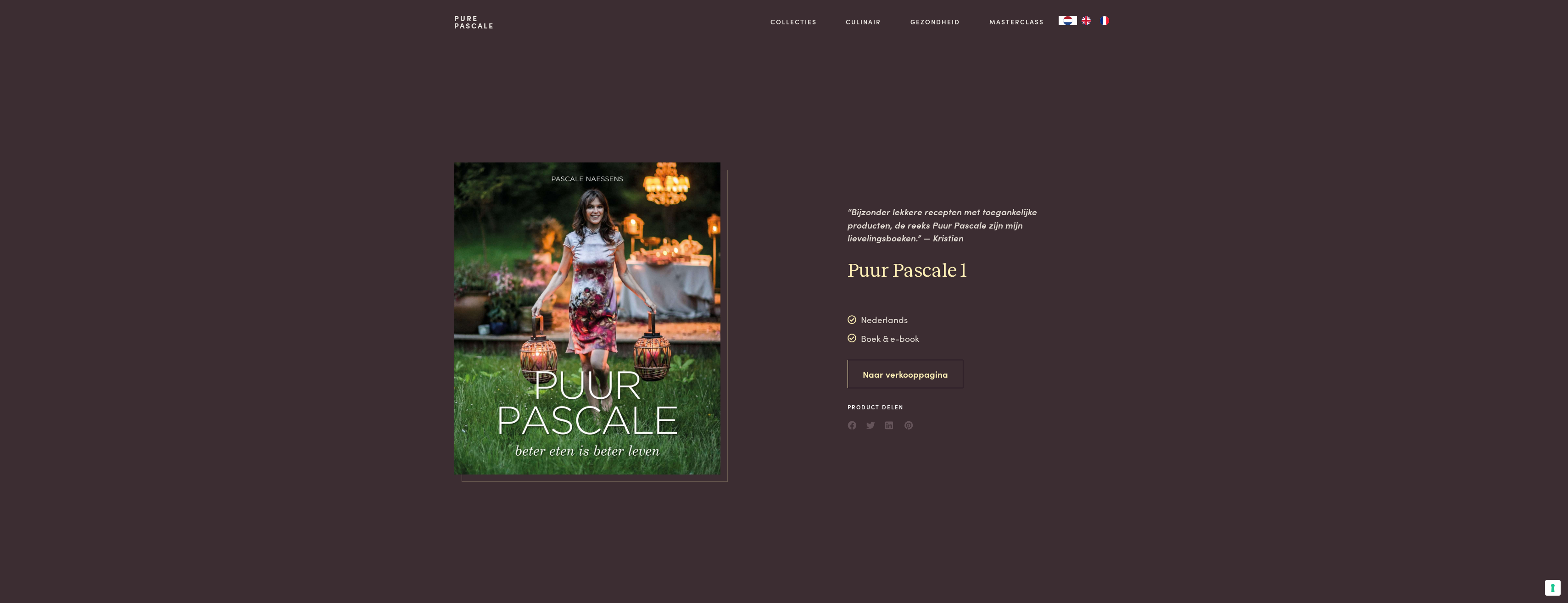
click at [888, 380] on link "Naar verkooppagina" at bounding box center [905, 374] width 116 height 29
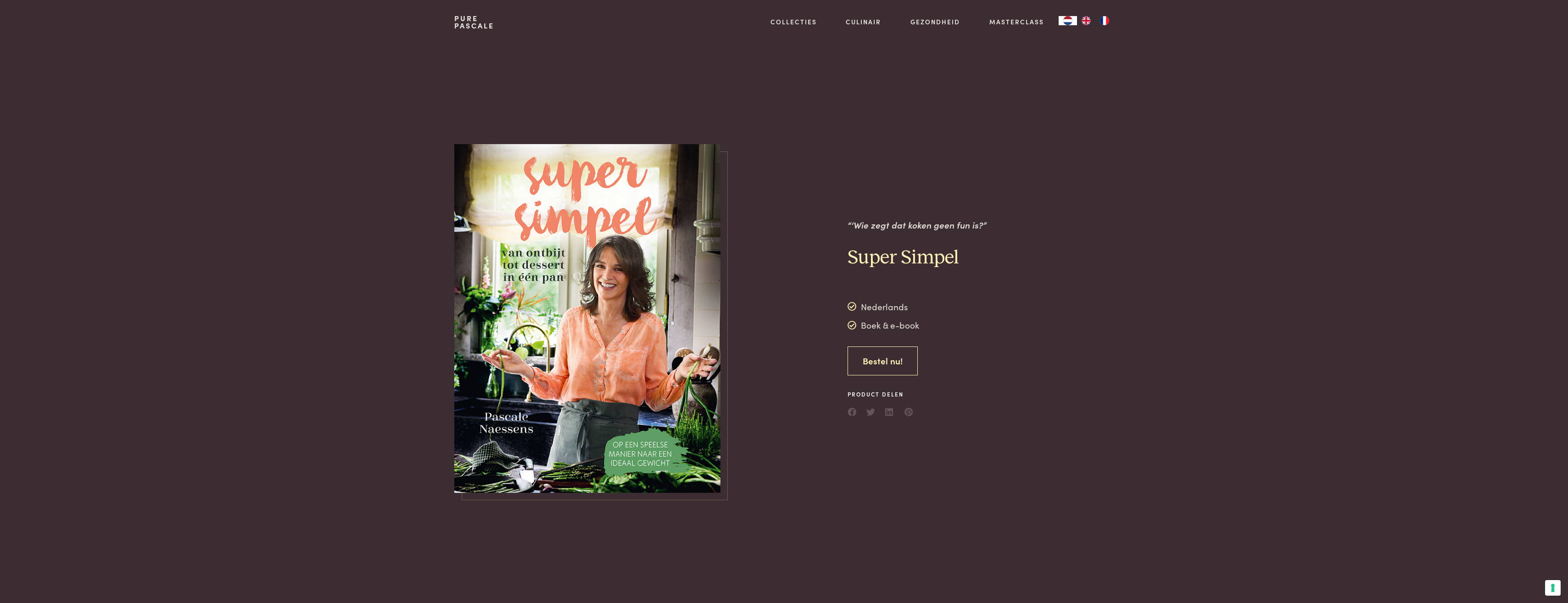
click at [896, 359] on link "Bestel nu!" at bounding box center [882, 361] width 70 height 29
click at [877, 362] on link "Bestel nu!" at bounding box center [882, 361] width 70 height 29
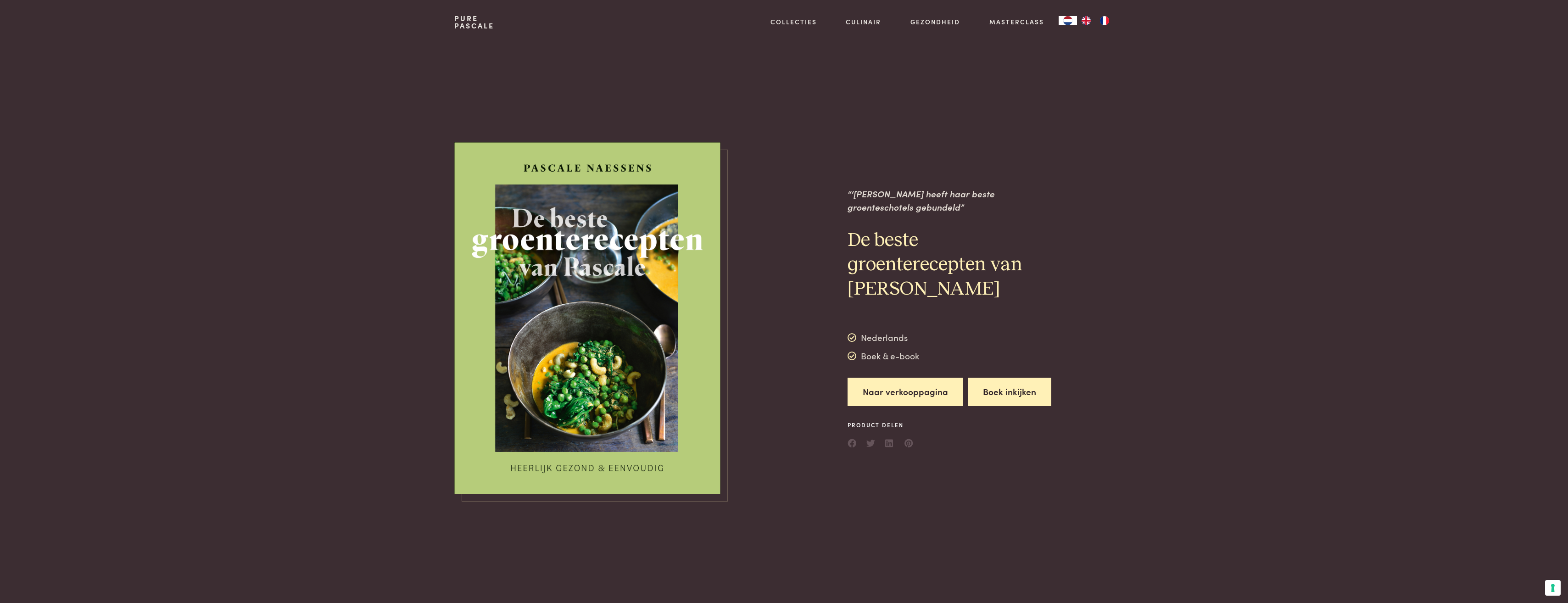
click at [987, 389] on button "Boek inkijken" at bounding box center [1009, 392] width 83 height 29
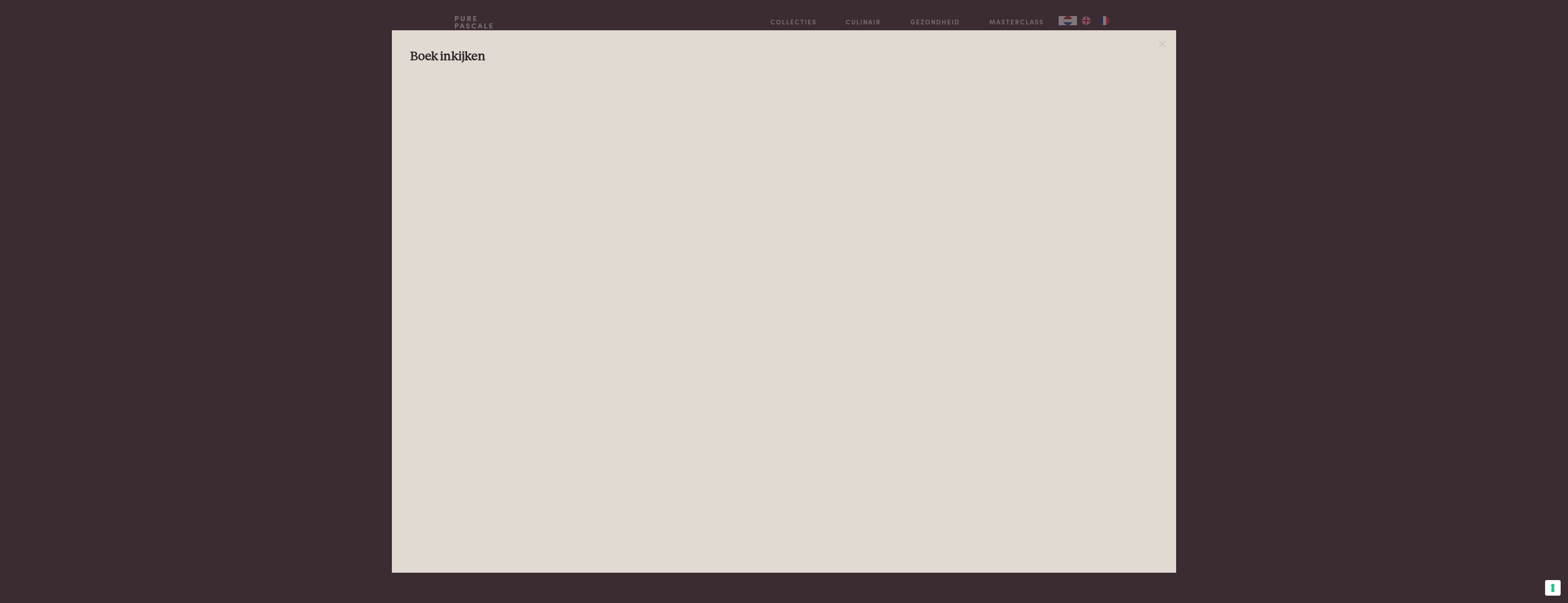
click at [1220, 276] on div at bounding box center [784, 302] width 1568 height 603
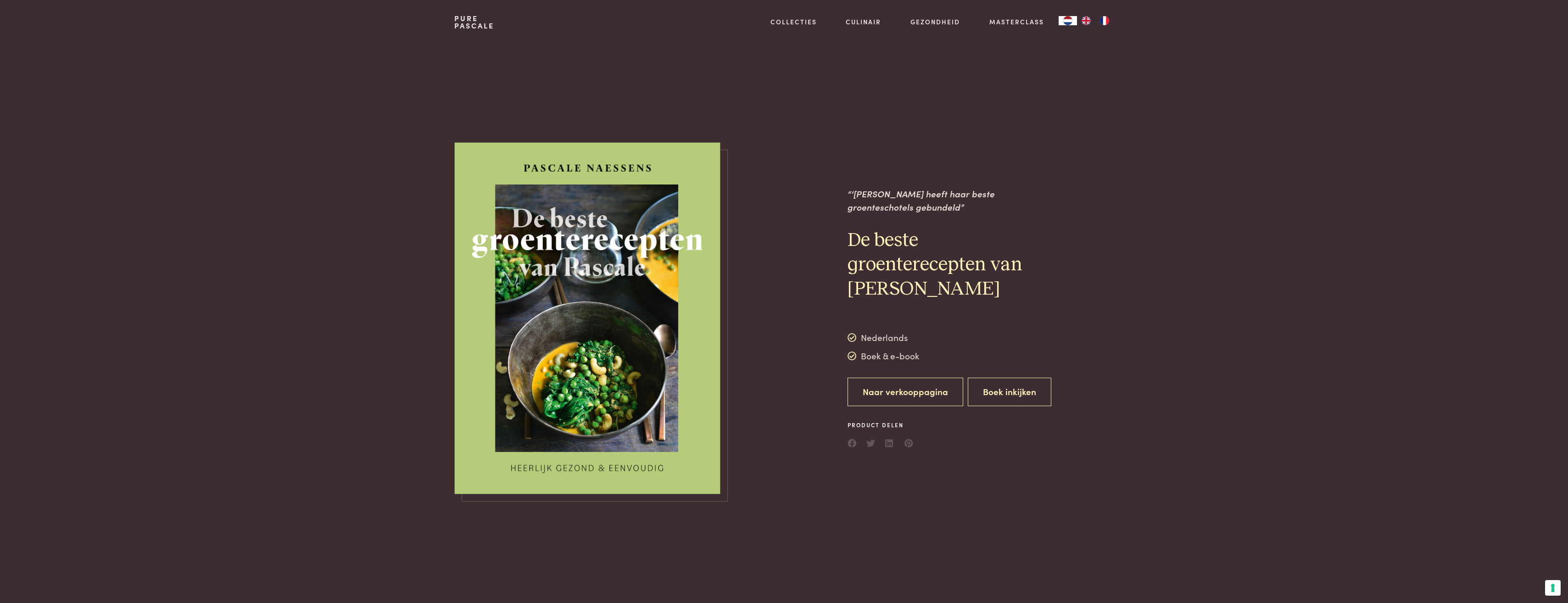
click at [932, 398] on link "Naar verkooppagina" at bounding box center [905, 392] width 116 height 29
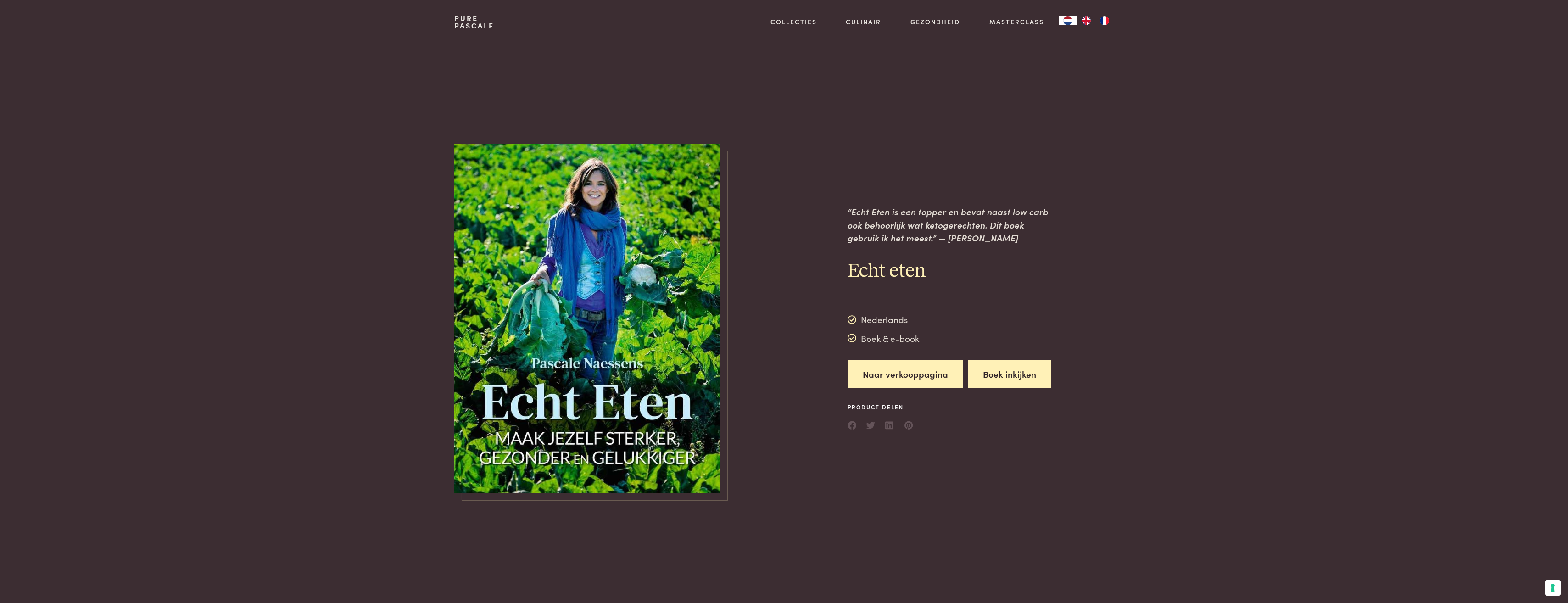
click at [975, 370] on button "Boek inkijken" at bounding box center [1009, 374] width 83 height 29
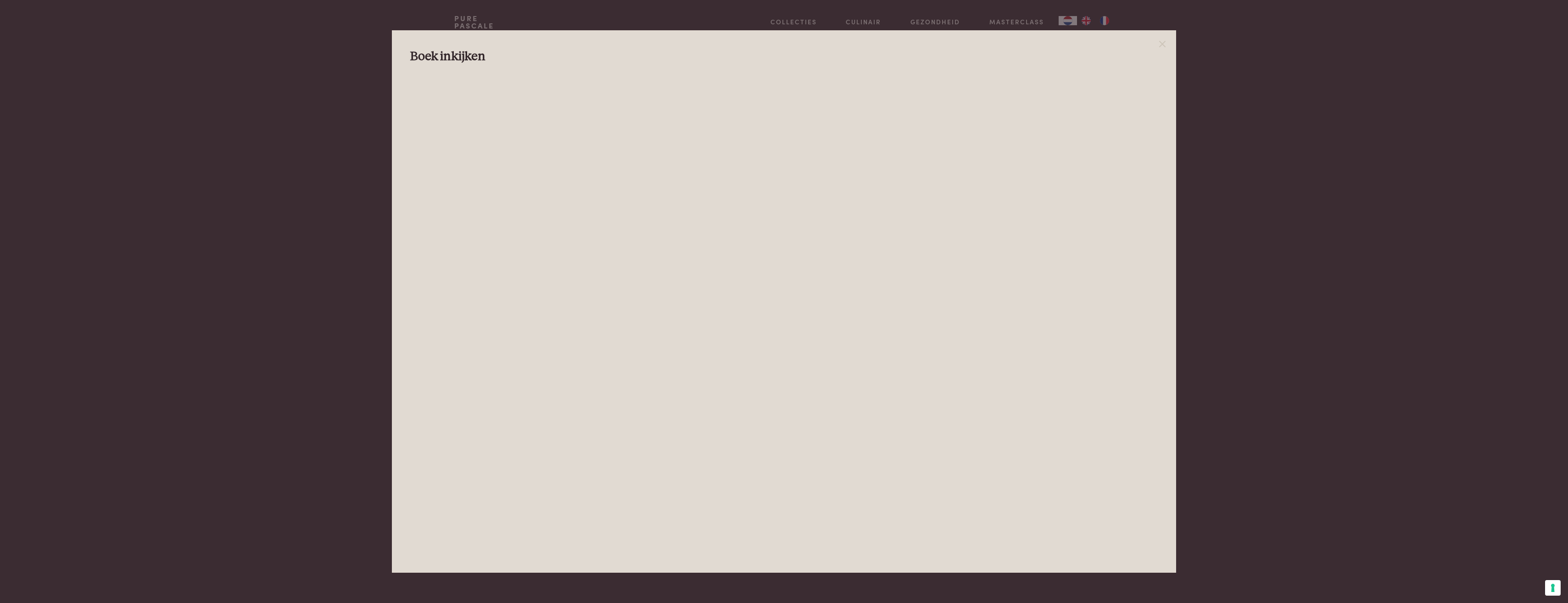
click at [1242, 287] on div at bounding box center [784, 302] width 1568 height 603
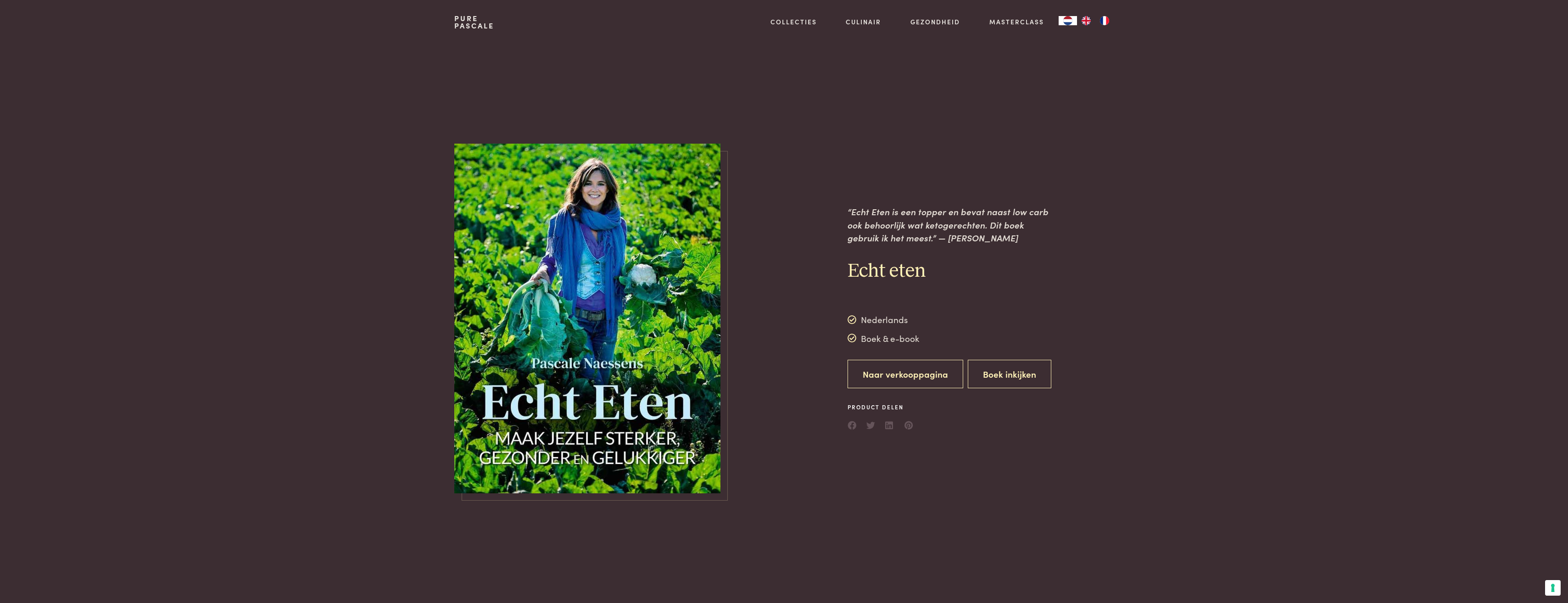
click at [921, 379] on link "Naar verkooppagina" at bounding box center [905, 374] width 116 height 29
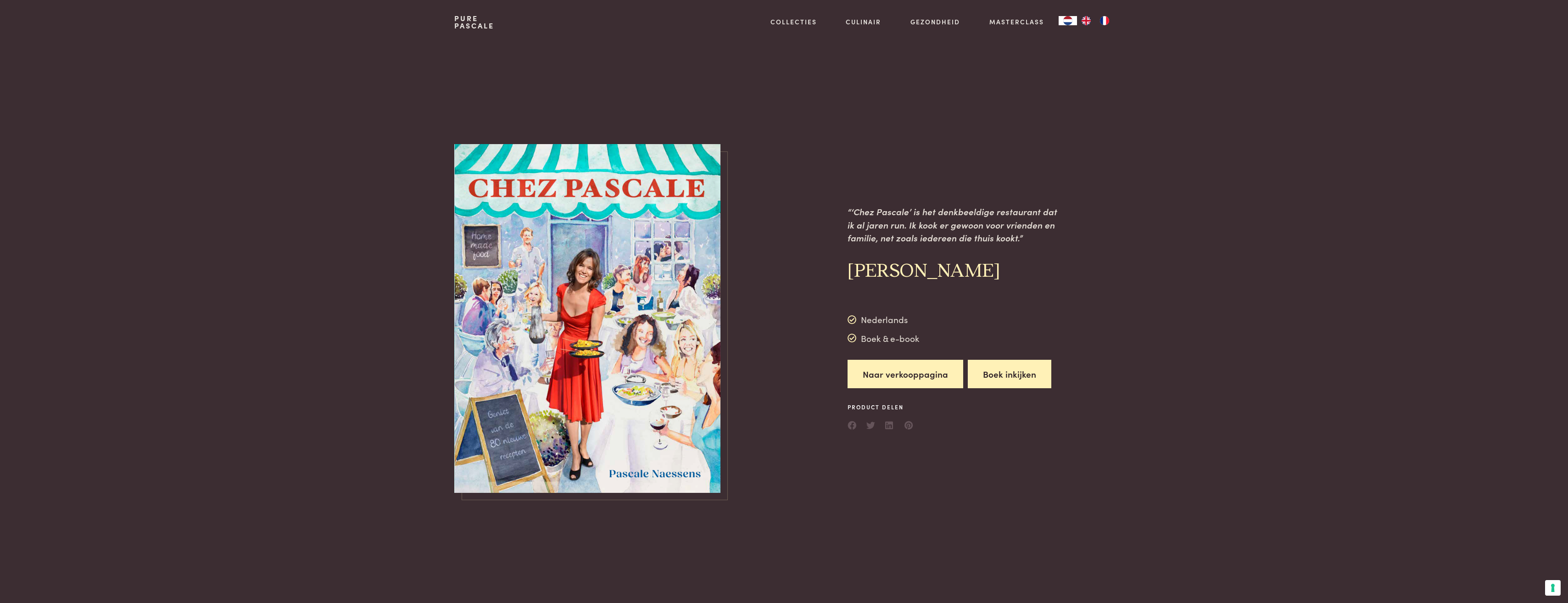
click at [980, 380] on button "Boek inkijken" at bounding box center [1009, 374] width 83 height 29
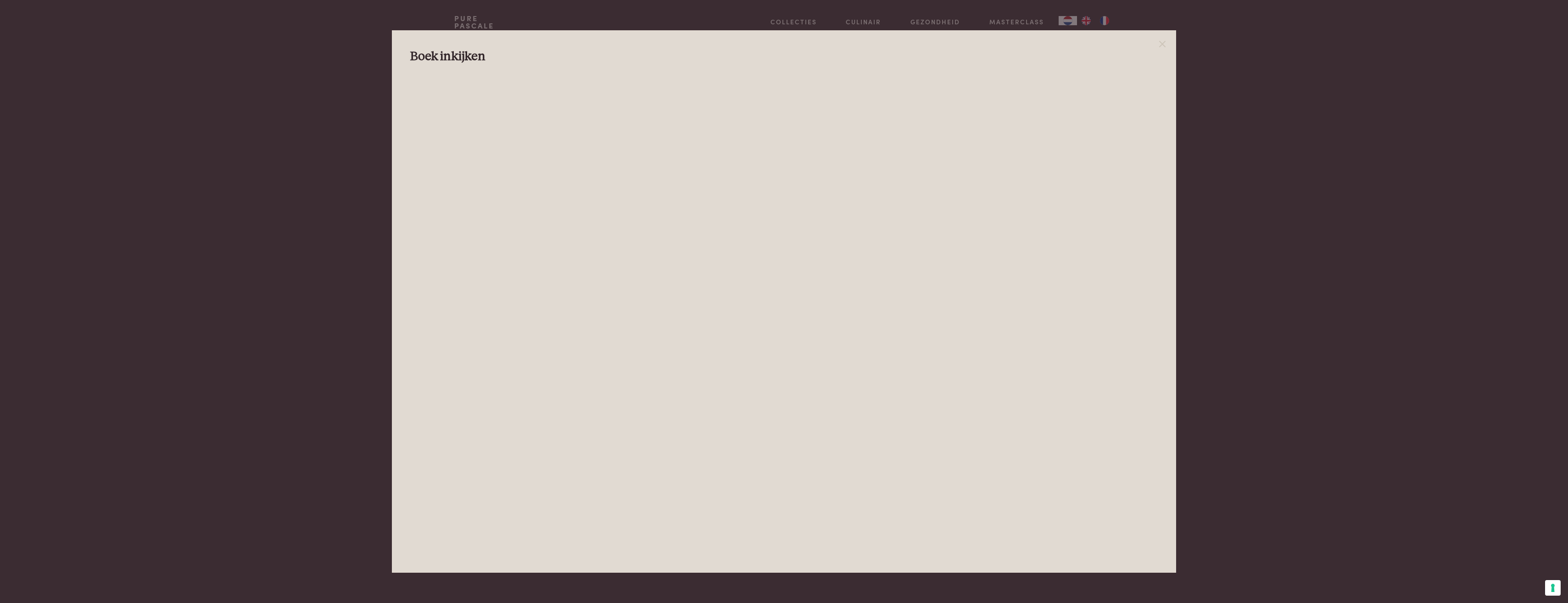
click at [1206, 230] on div at bounding box center [784, 302] width 1568 height 603
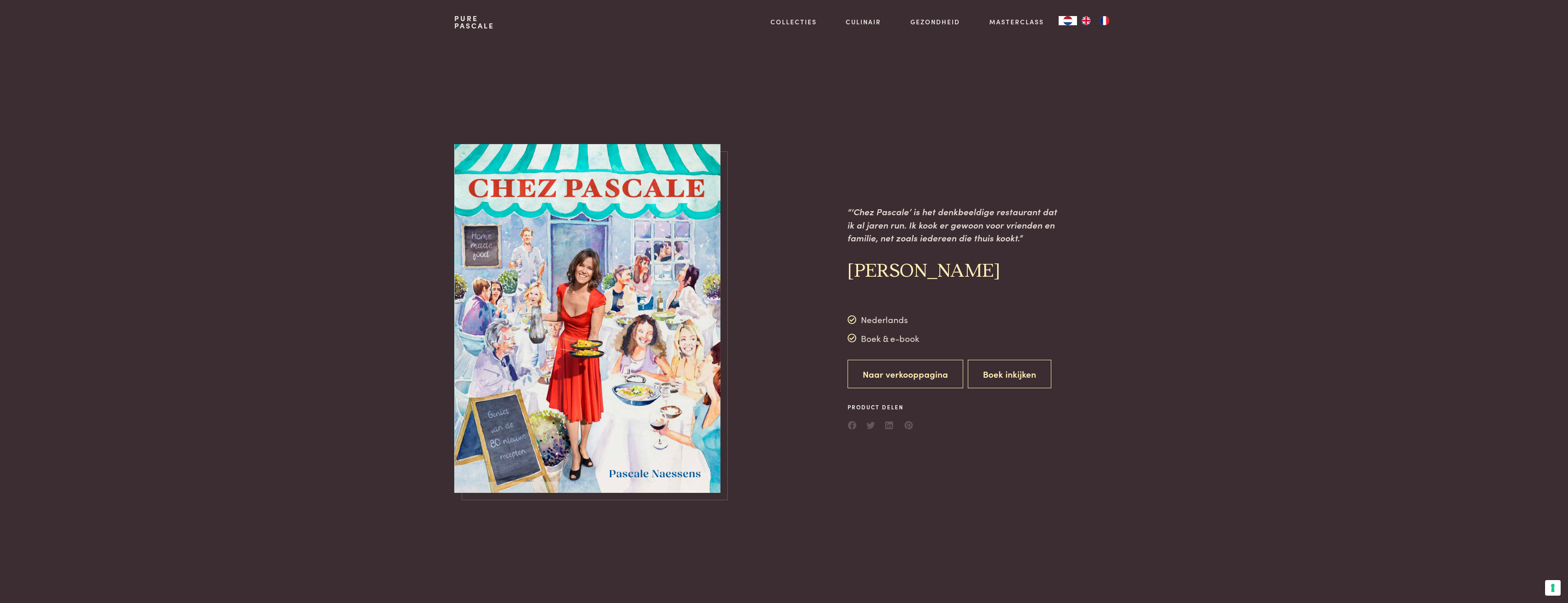
click at [930, 384] on link "Naar verkooppagina" at bounding box center [905, 374] width 116 height 29
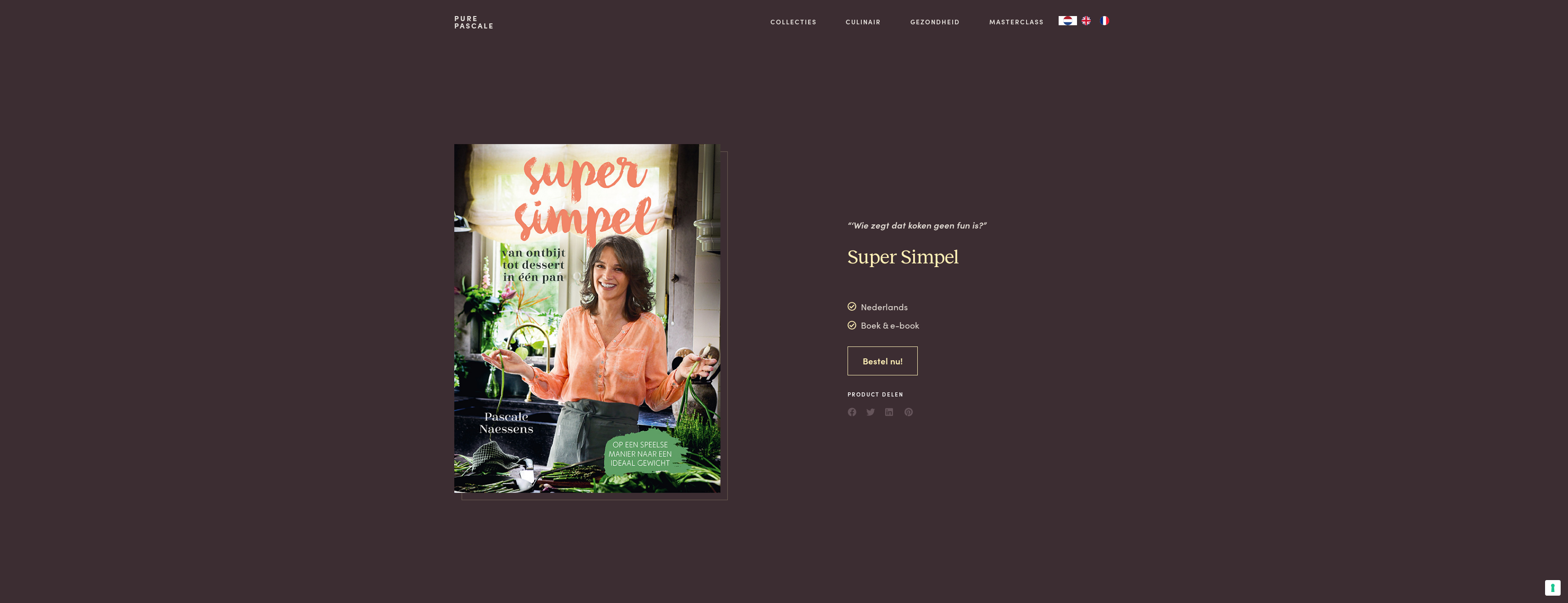
click at [874, 362] on link "Bestel nu!" at bounding box center [882, 361] width 70 height 29
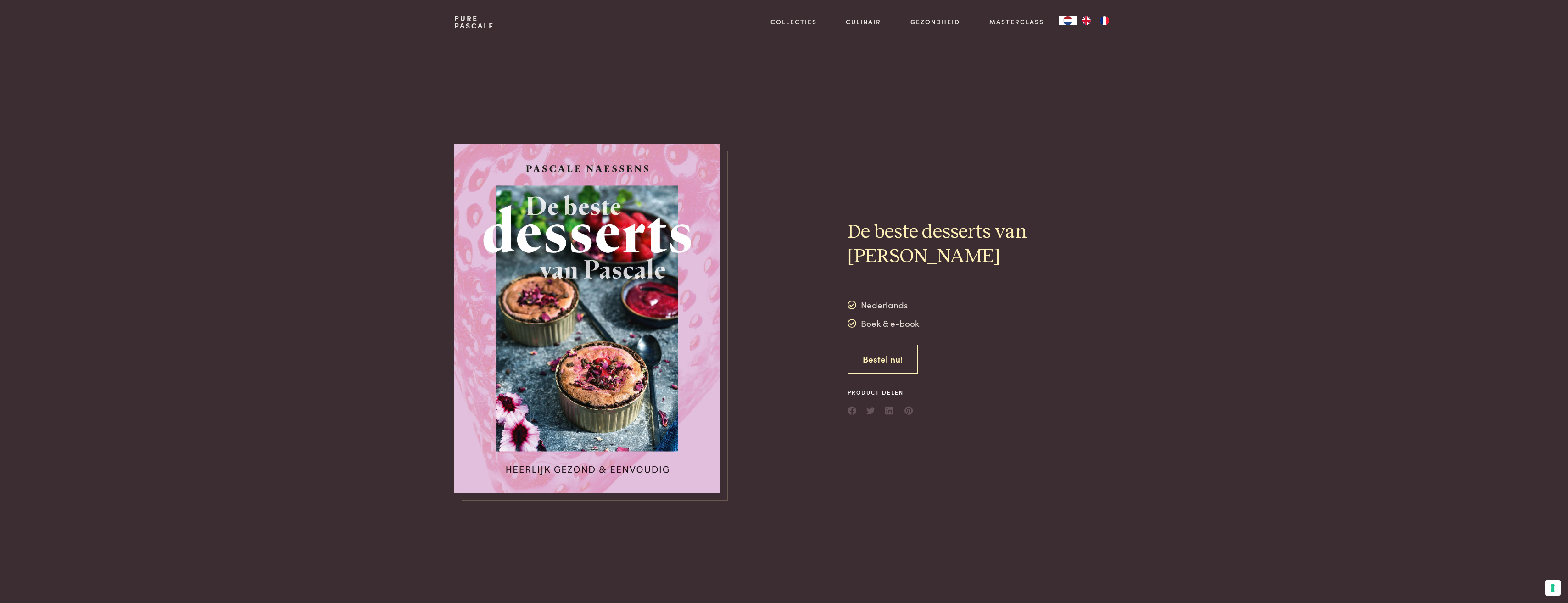
click at [876, 366] on link "Bestel nu!" at bounding box center [882, 359] width 70 height 29
